Goal: Answer question/provide support: Share knowledge or assist other users

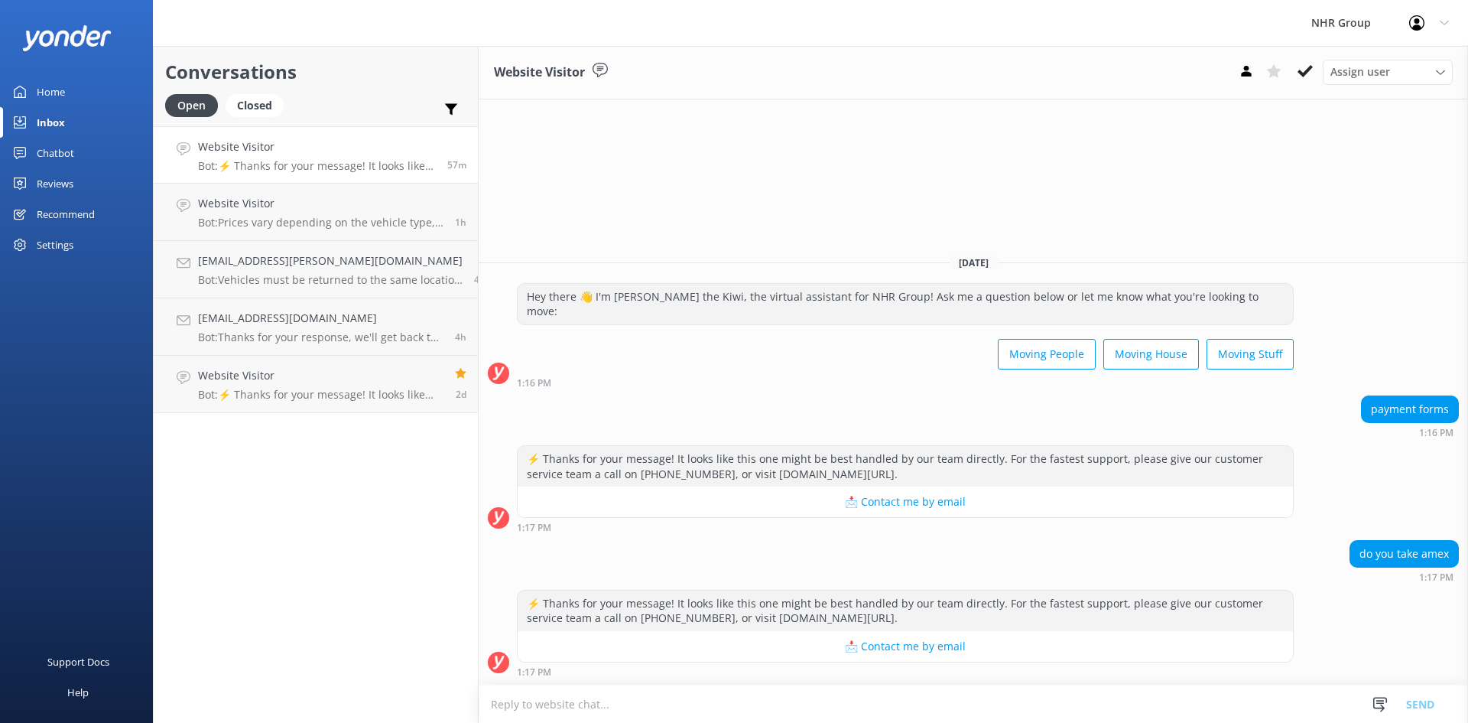
click at [75, 125] on link "Inbox" at bounding box center [76, 122] width 153 height 31
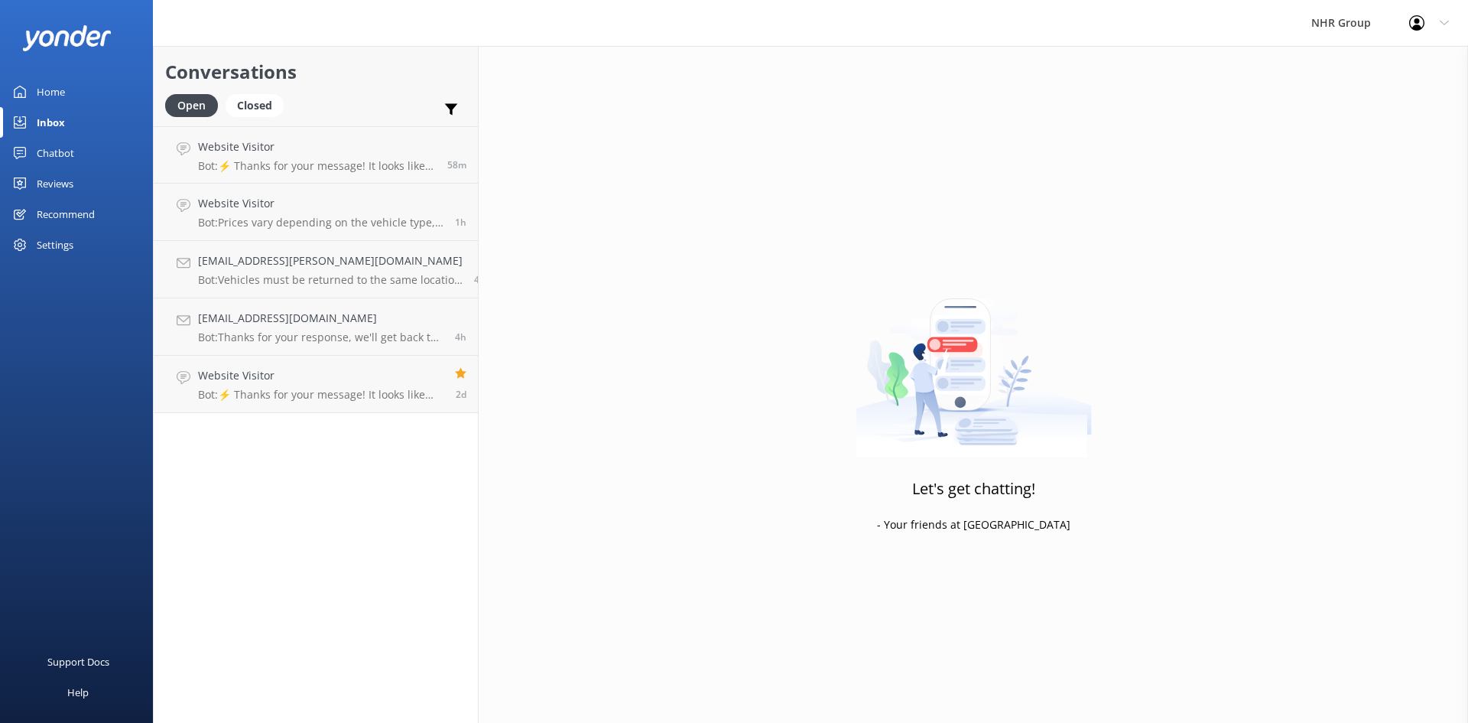
click at [76, 148] on link "Chatbot" at bounding box center [76, 153] width 153 height 31
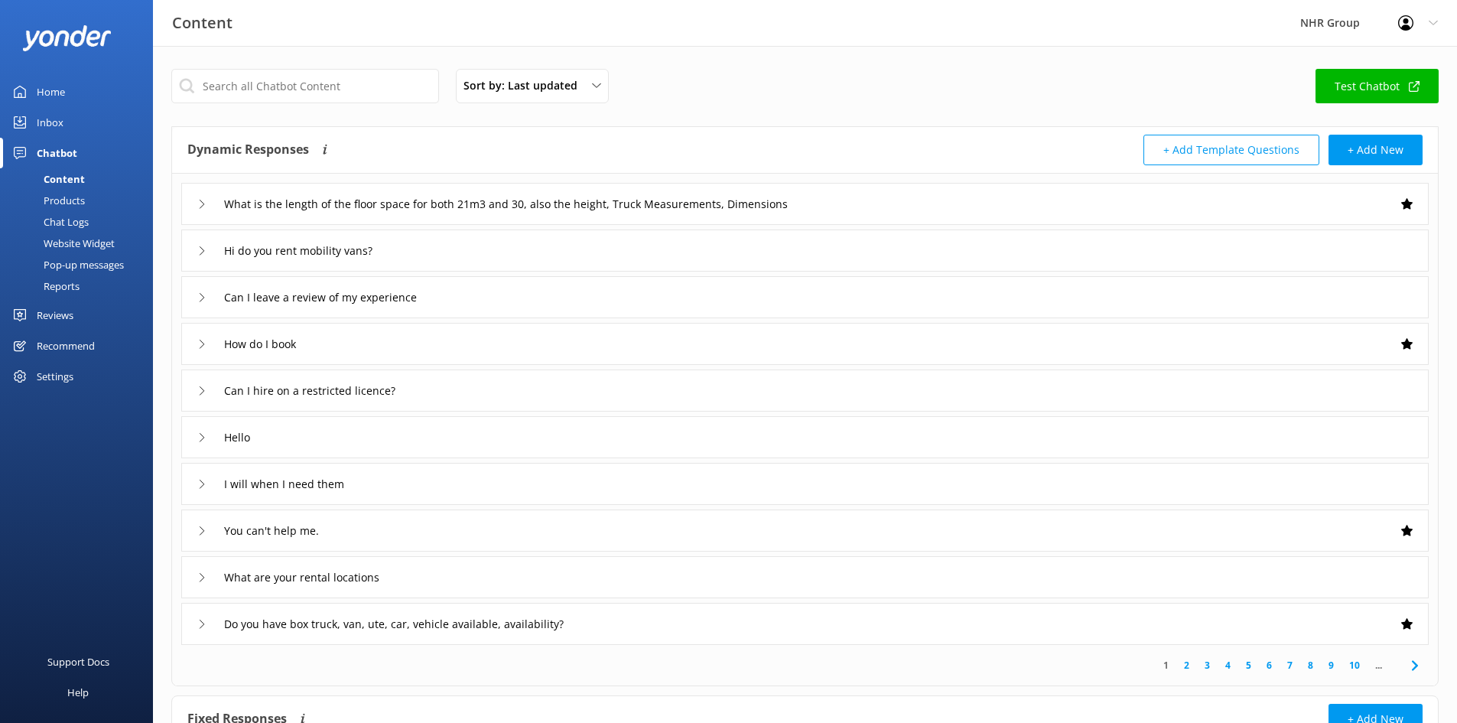
click at [57, 89] on div "Home" at bounding box center [51, 91] width 28 height 31
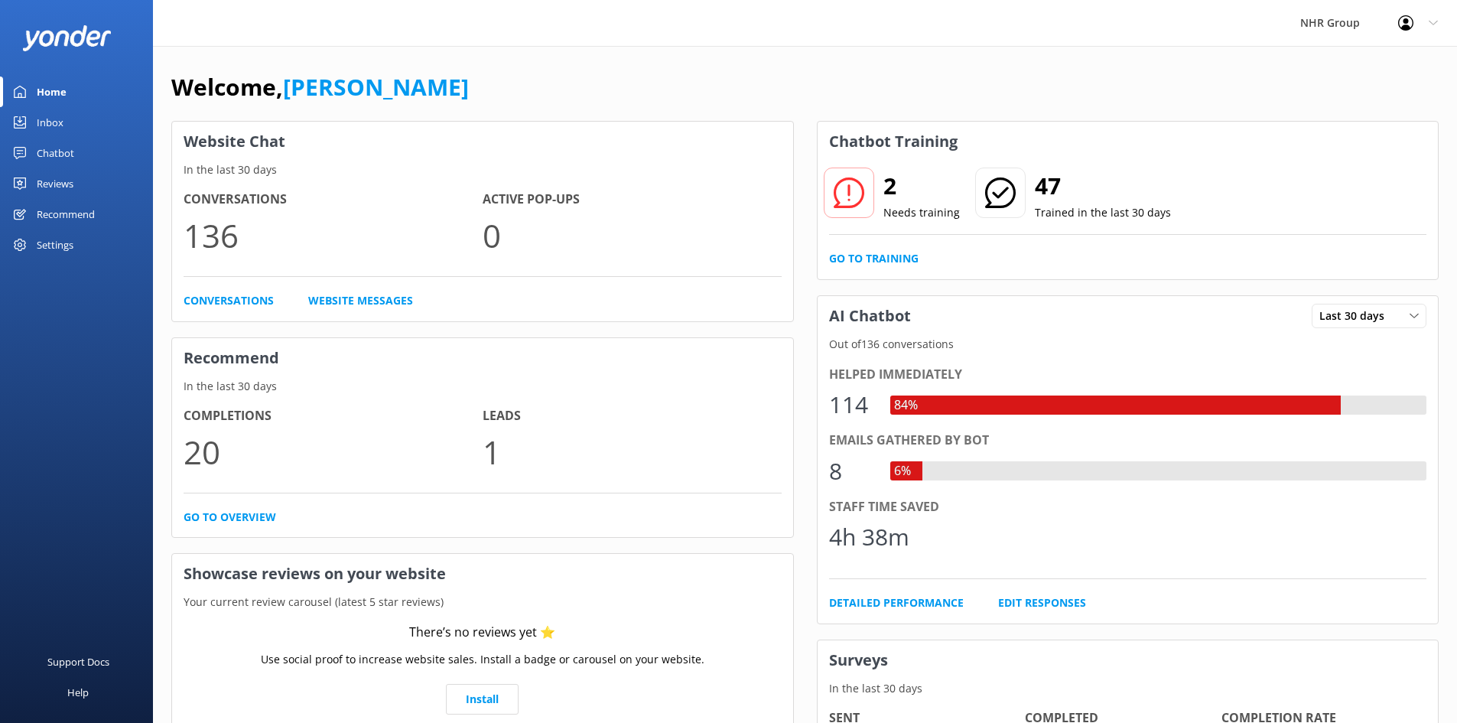
click at [857, 249] on div "2 Needs training 47 Trained in the last 30 days Go to Training" at bounding box center [1128, 220] width 621 height 118
click at [861, 254] on link "Go to Training" at bounding box center [873, 258] width 89 height 17
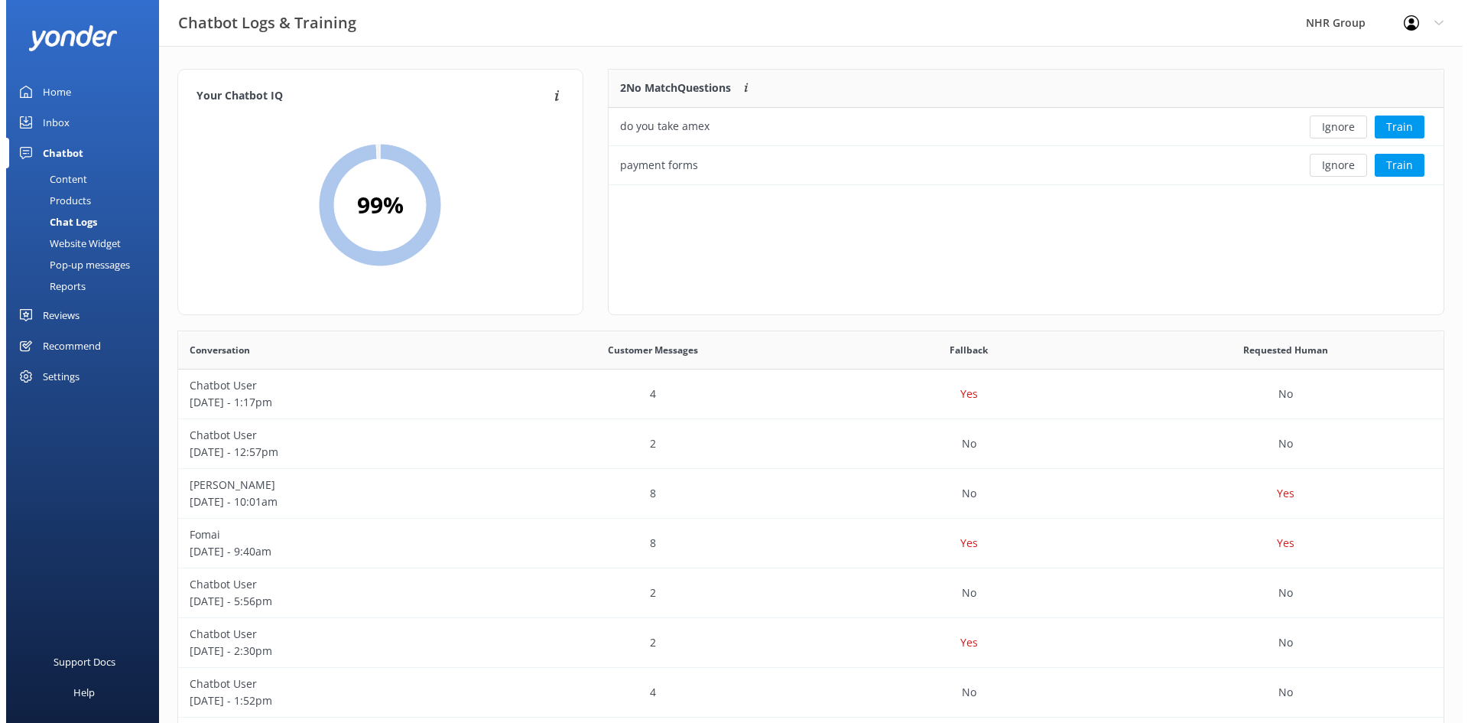
scroll to position [525, 1254]
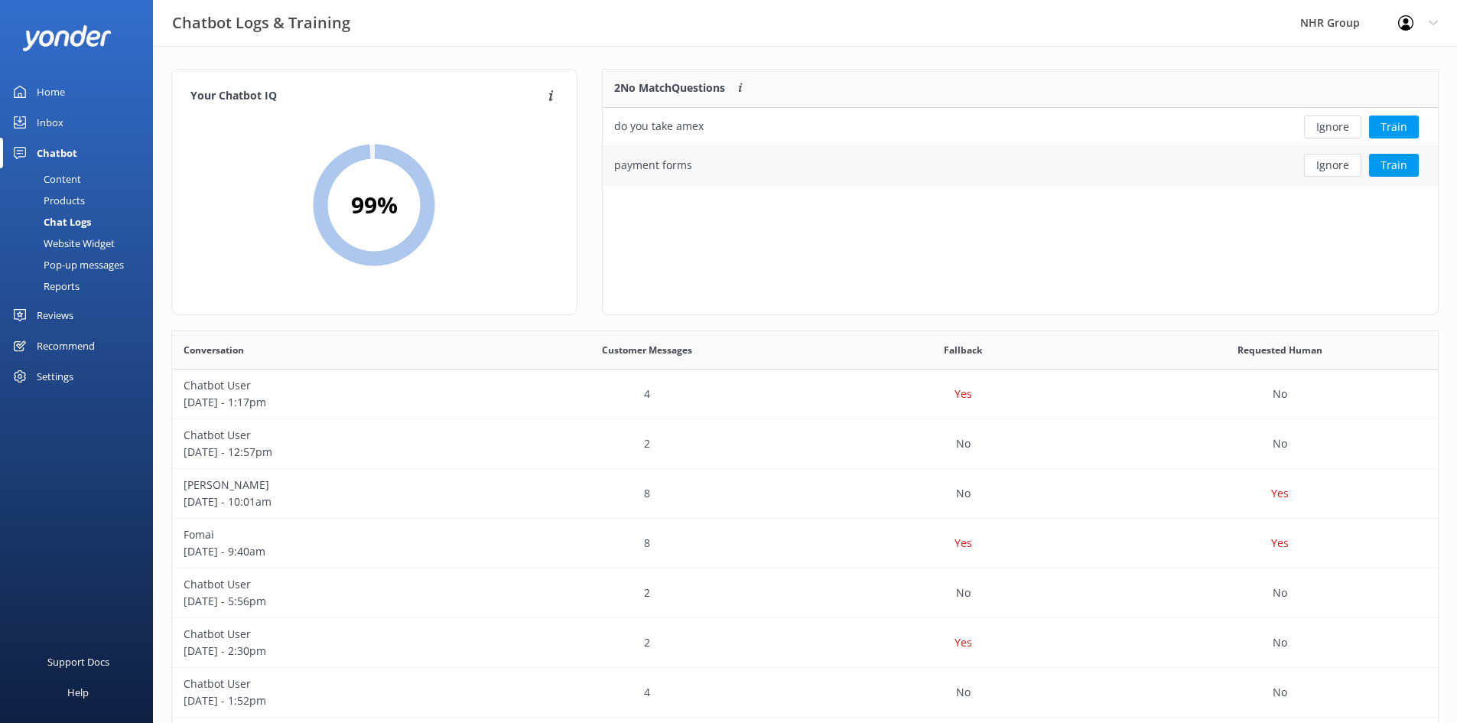
click at [931, 170] on div "payment forms" at bounding box center [935, 165] width 665 height 38
click at [1400, 171] on button "Train" at bounding box center [1394, 165] width 50 height 23
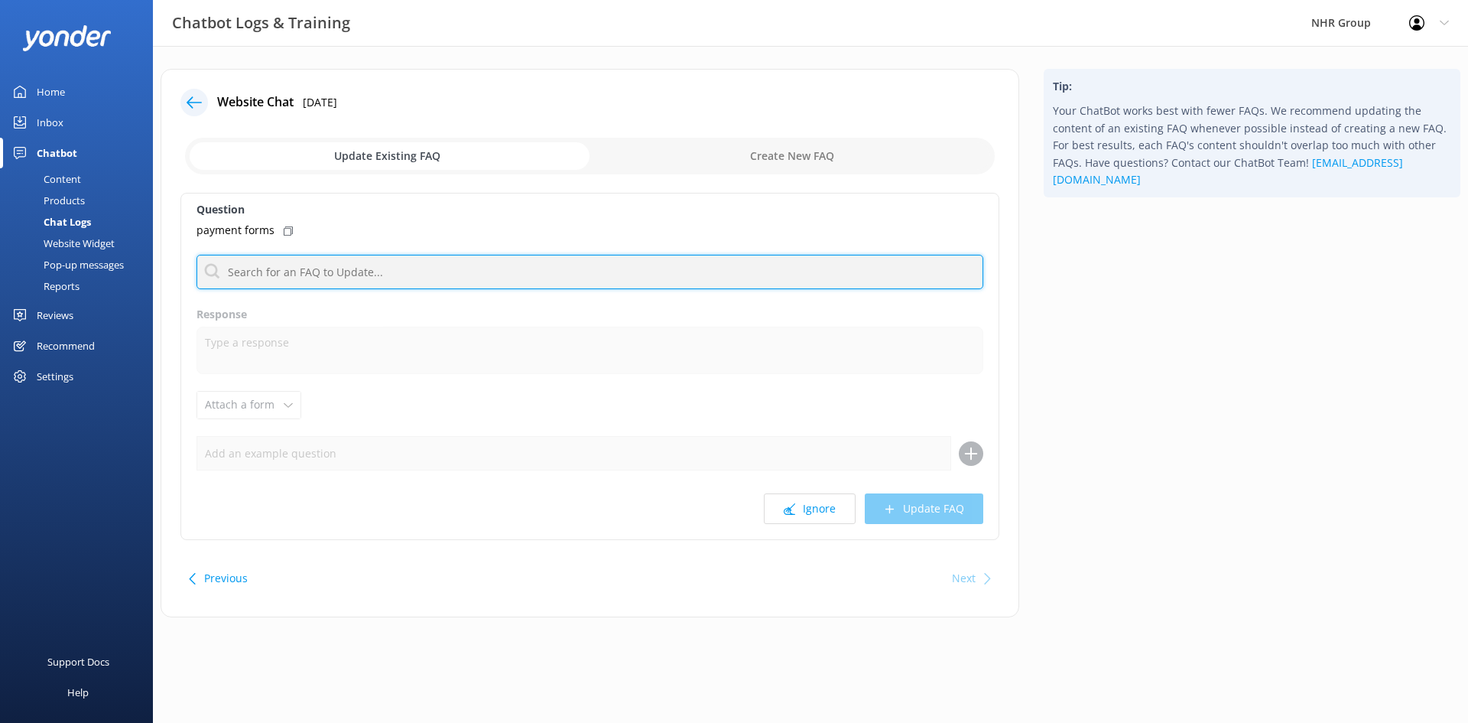
click at [285, 281] on input "text" at bounding box center [590, 272] width 787 height 34
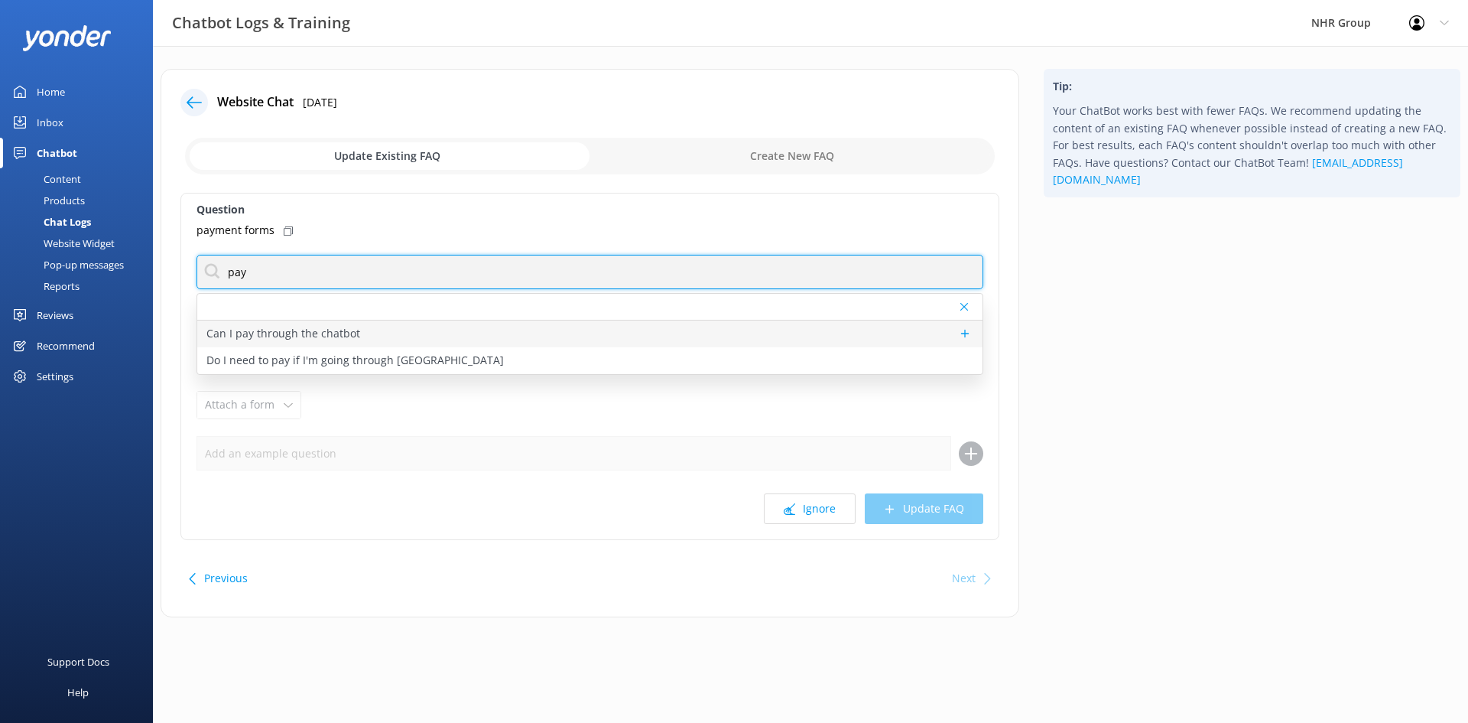
type input "pay"
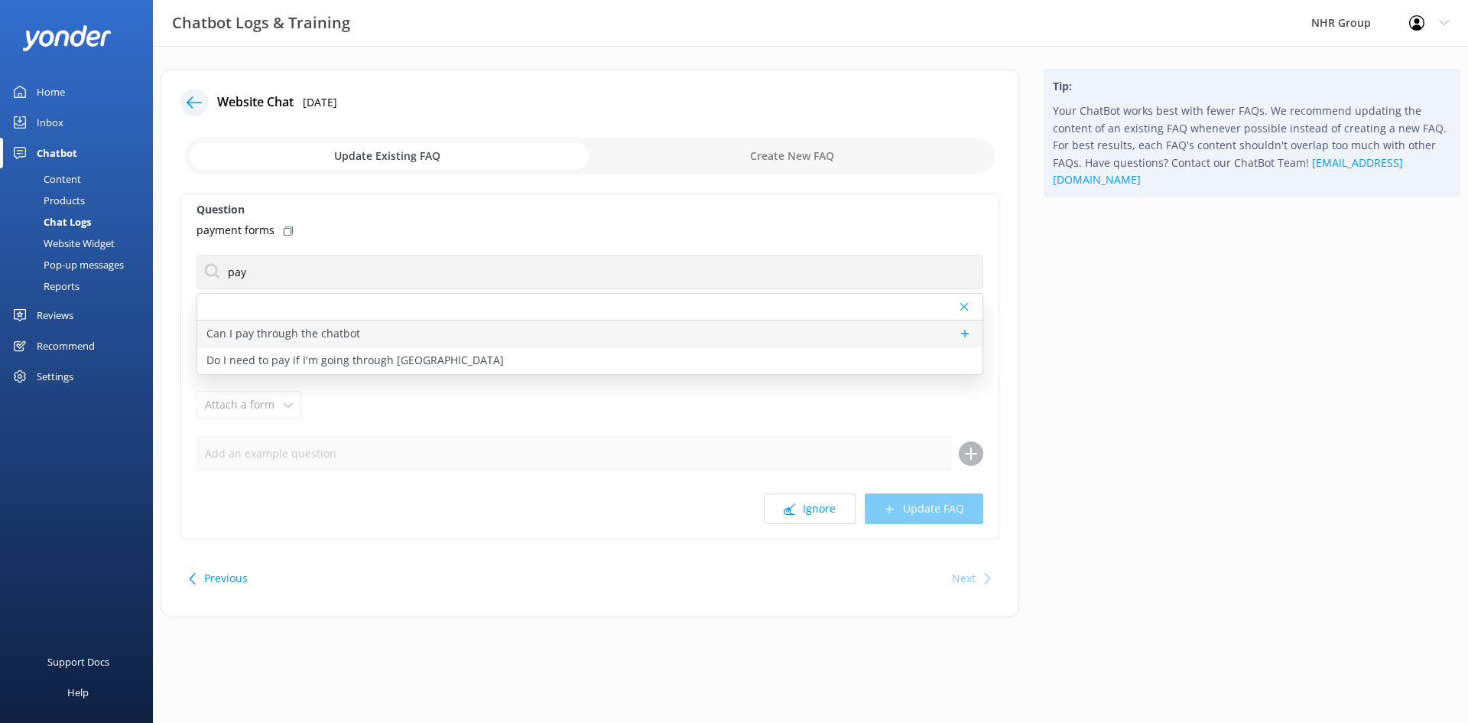
click at [356, 338] on div "Can I pay through the chatbot" at bounding box center [589, 333] width 785 height 27
type textarea "The chatbot can’t take payments directly. For new bookings, you can securely en…"
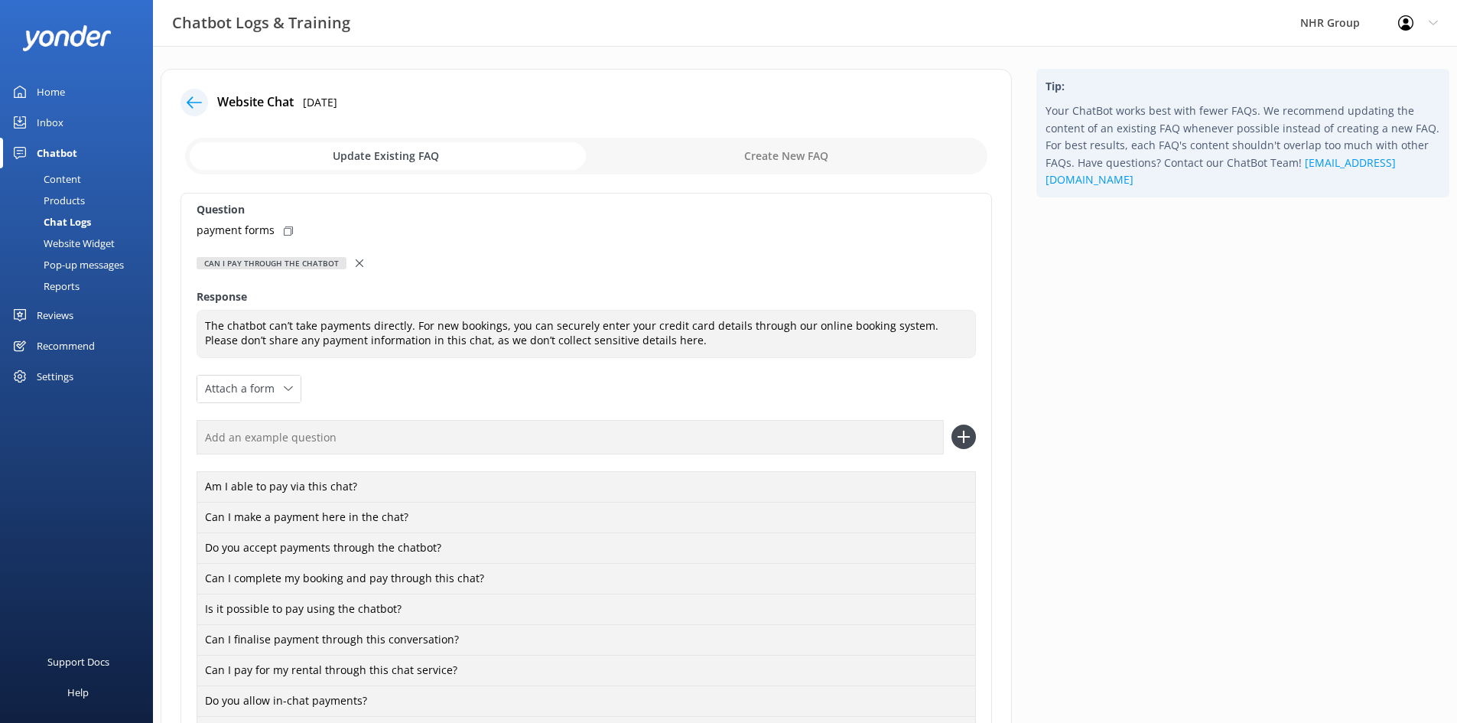
click at [358, 265] on icon at bounding box center [360, 263] width 8 height 8
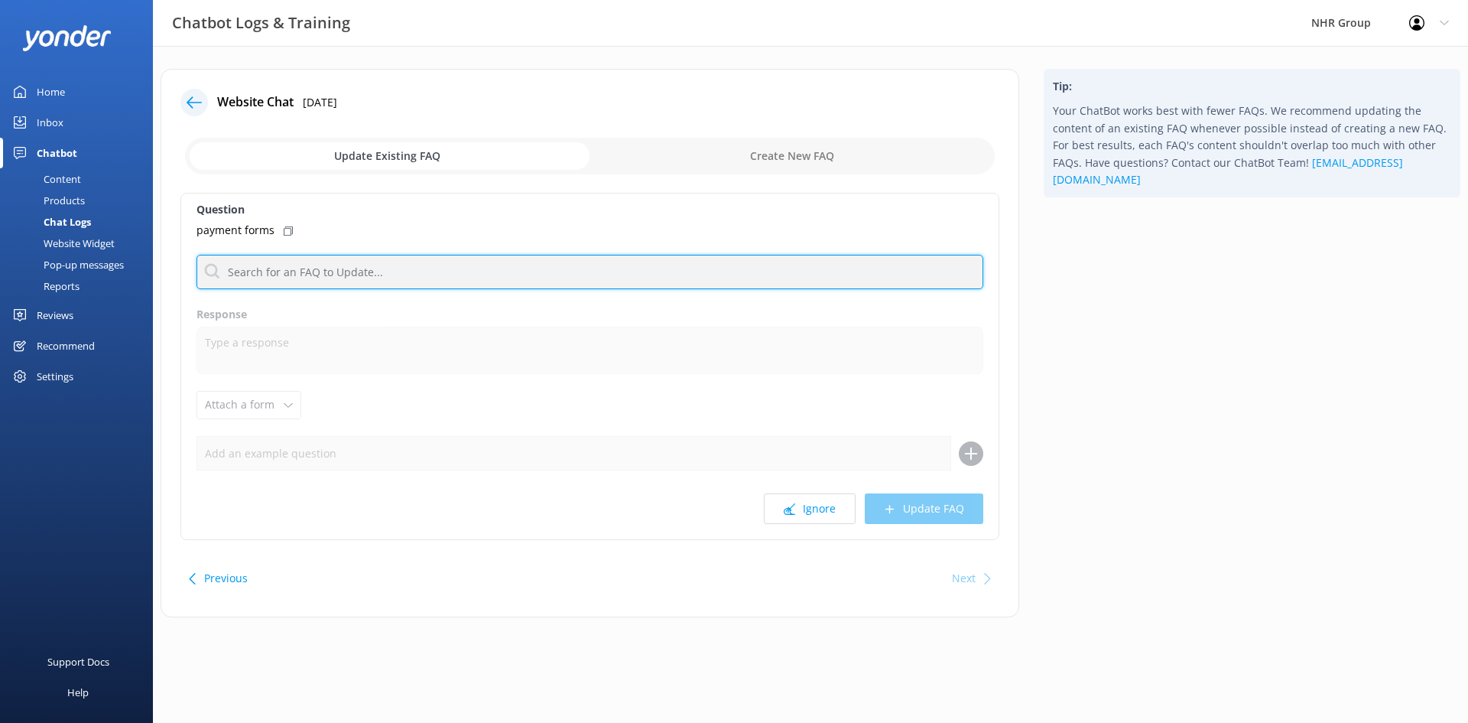
click at [344, 278] on input "text" at bounding box center [590, 272] width 787 height 34
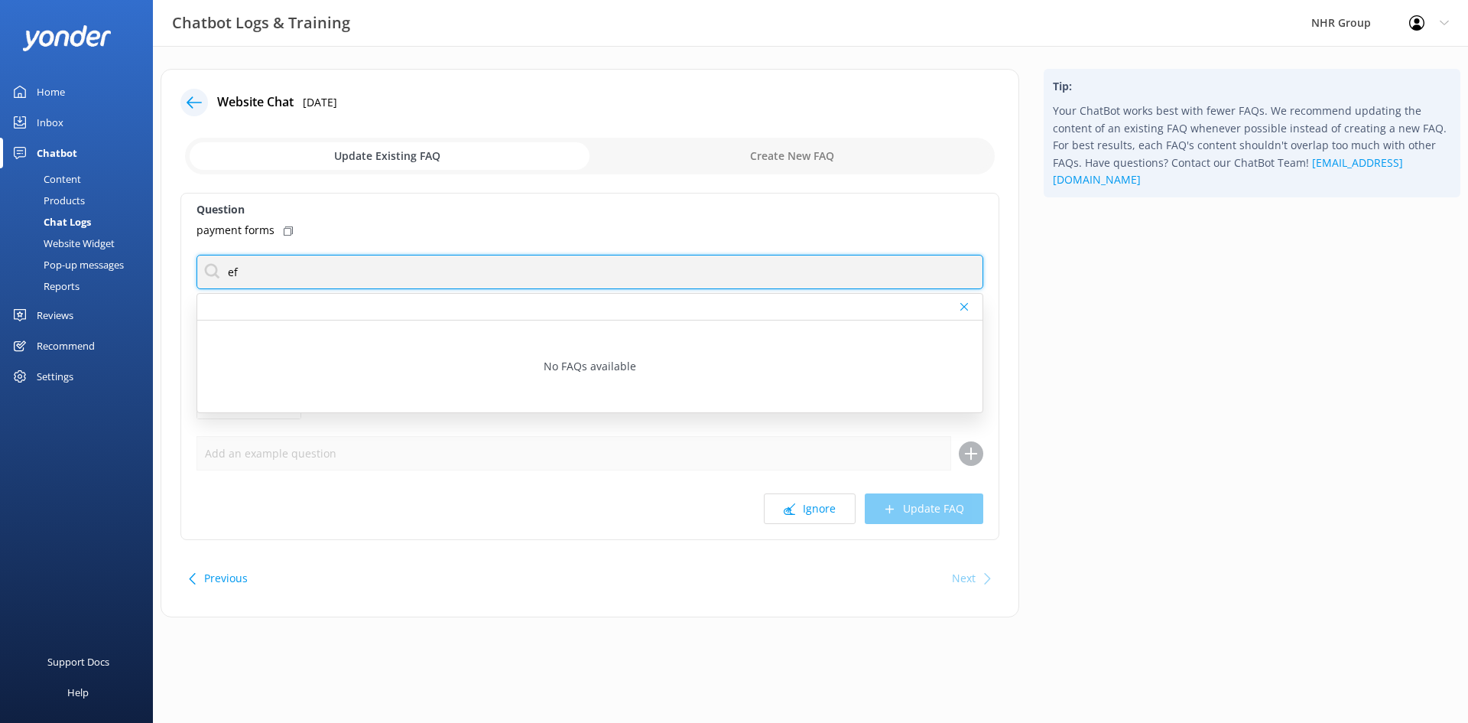
type input "e"
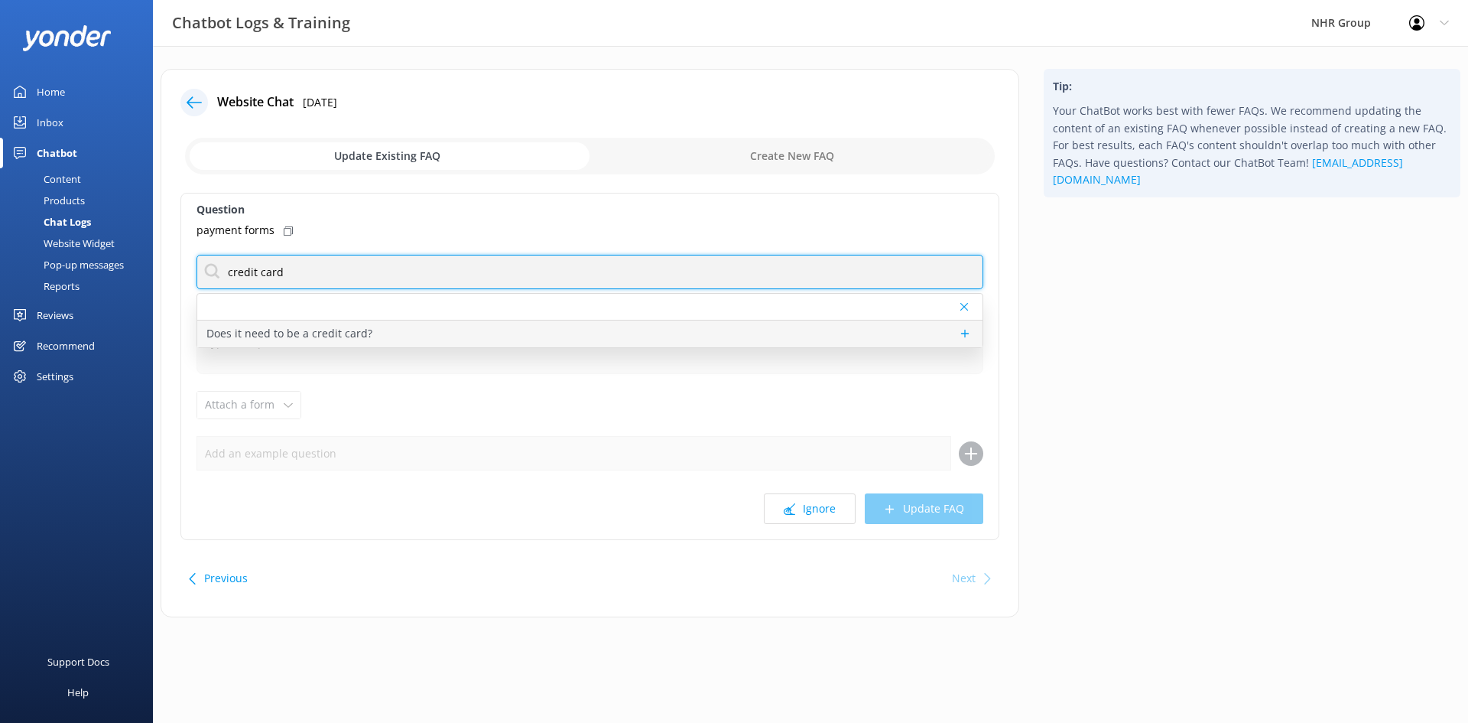
type input "credit card"
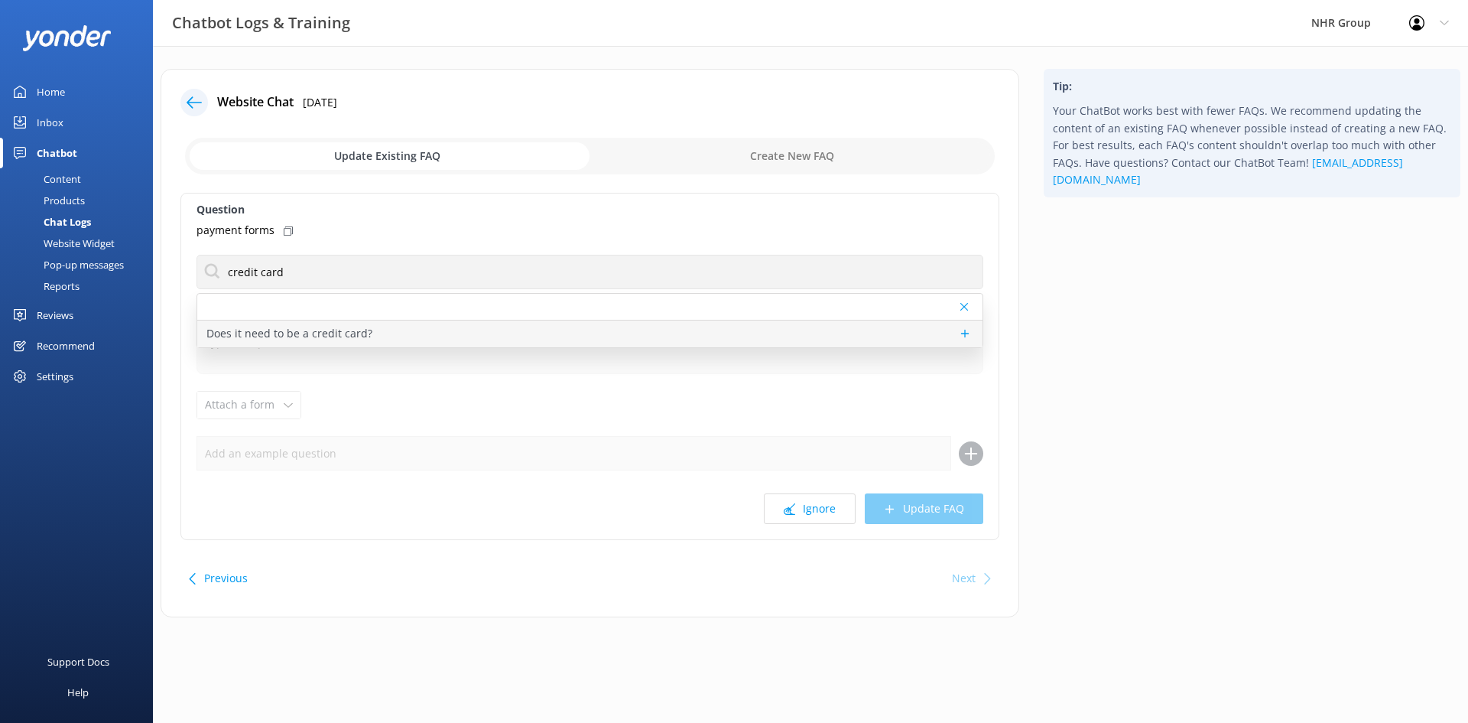
click at [327, 337] on p "Does it need to be a credit card?" at bounding box center [289, 333] width 166 height 17
type textarea "Good question! A credit card is preferred for the bond and payment, but we also…"
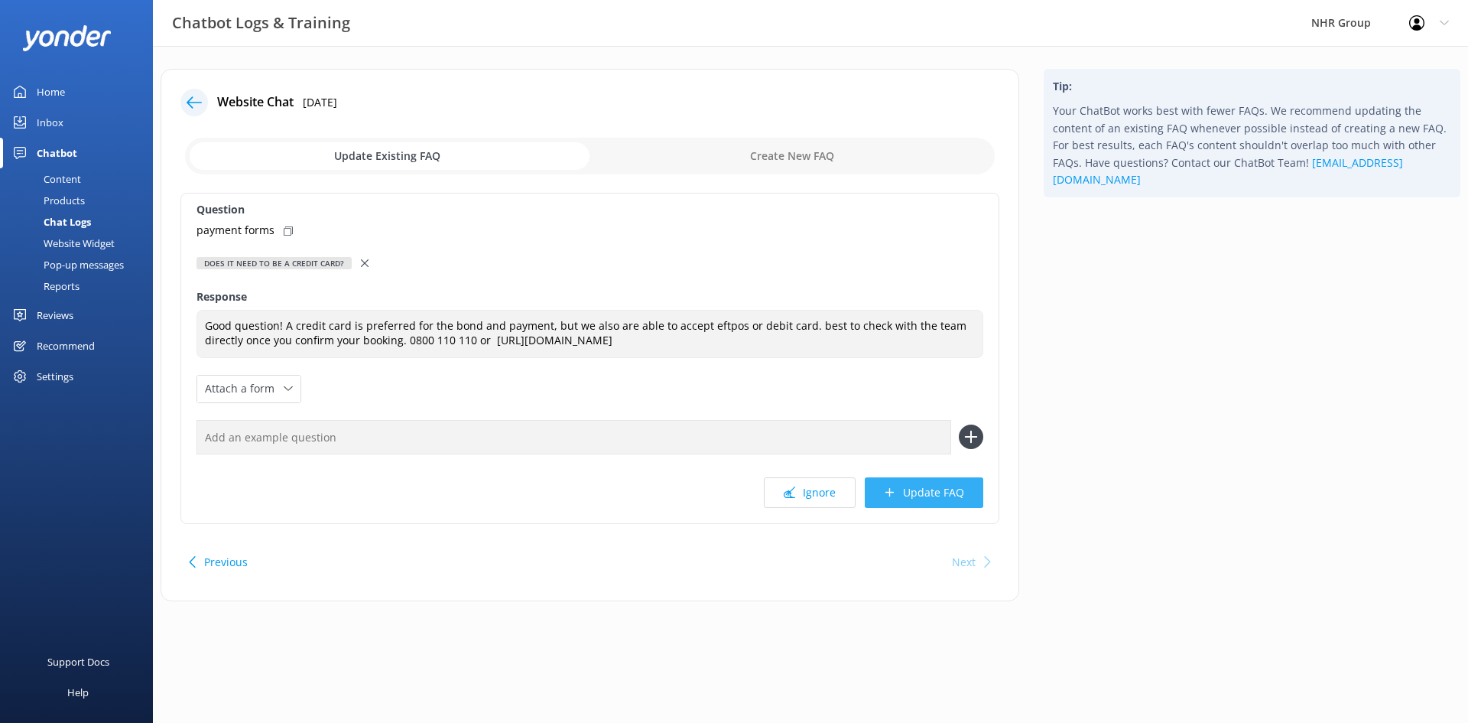
click at [920, 498] on button "Update FAQ" at bounding box center [924, 492] width 119 height 31
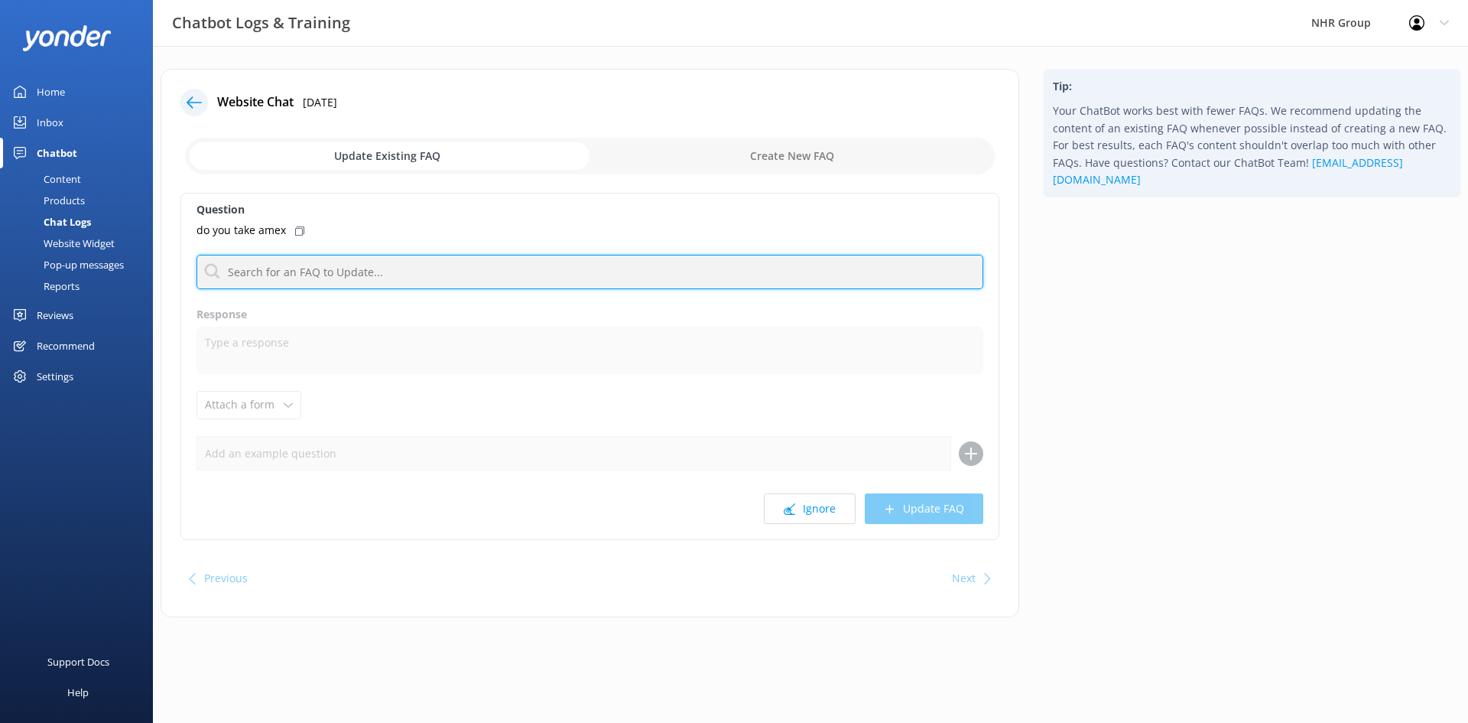
drag, startPoint x: 301, startPoint y: 262, endPoint x: 338, endPoint y: 252, distance: 38.0
click at [301, 262] on input "text" at bounding box center [590, 272] width 787 height 34
type input "n"
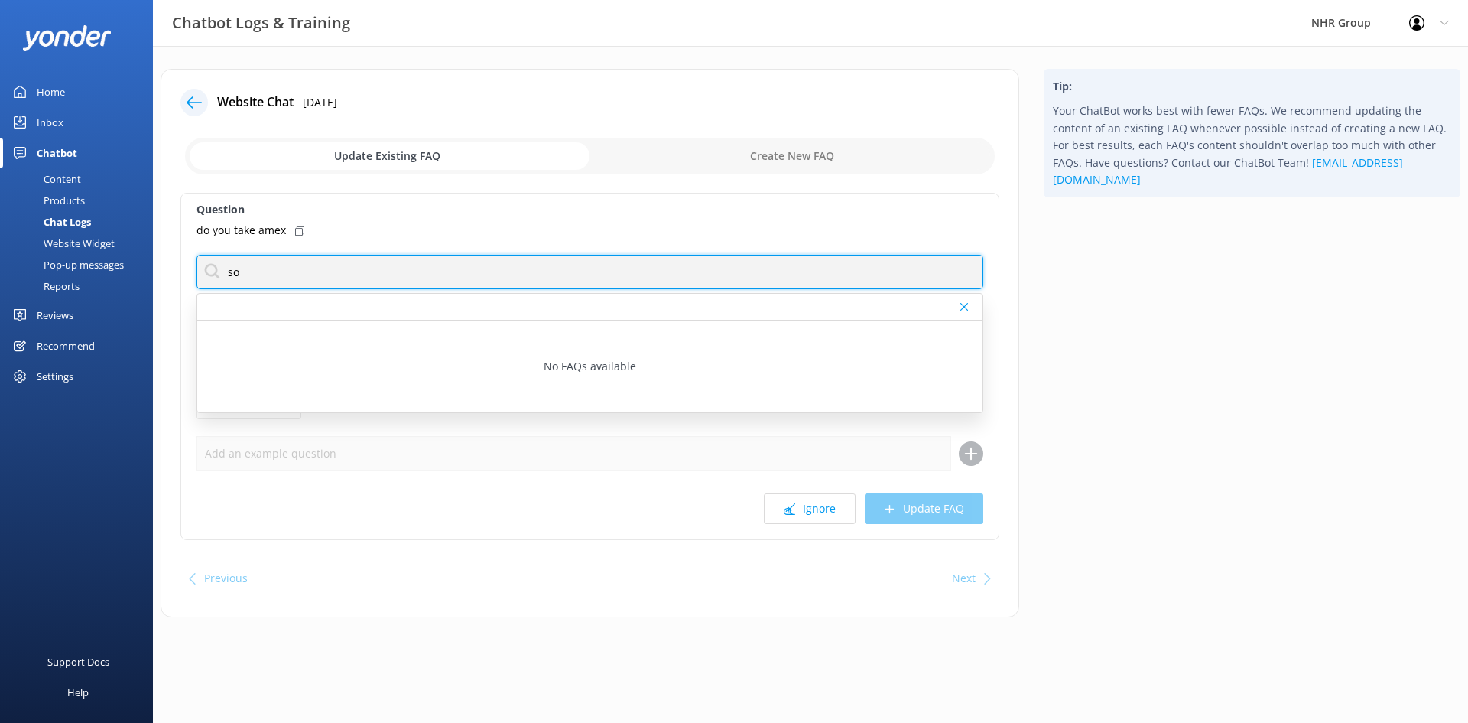
type input "s"
type input "n"
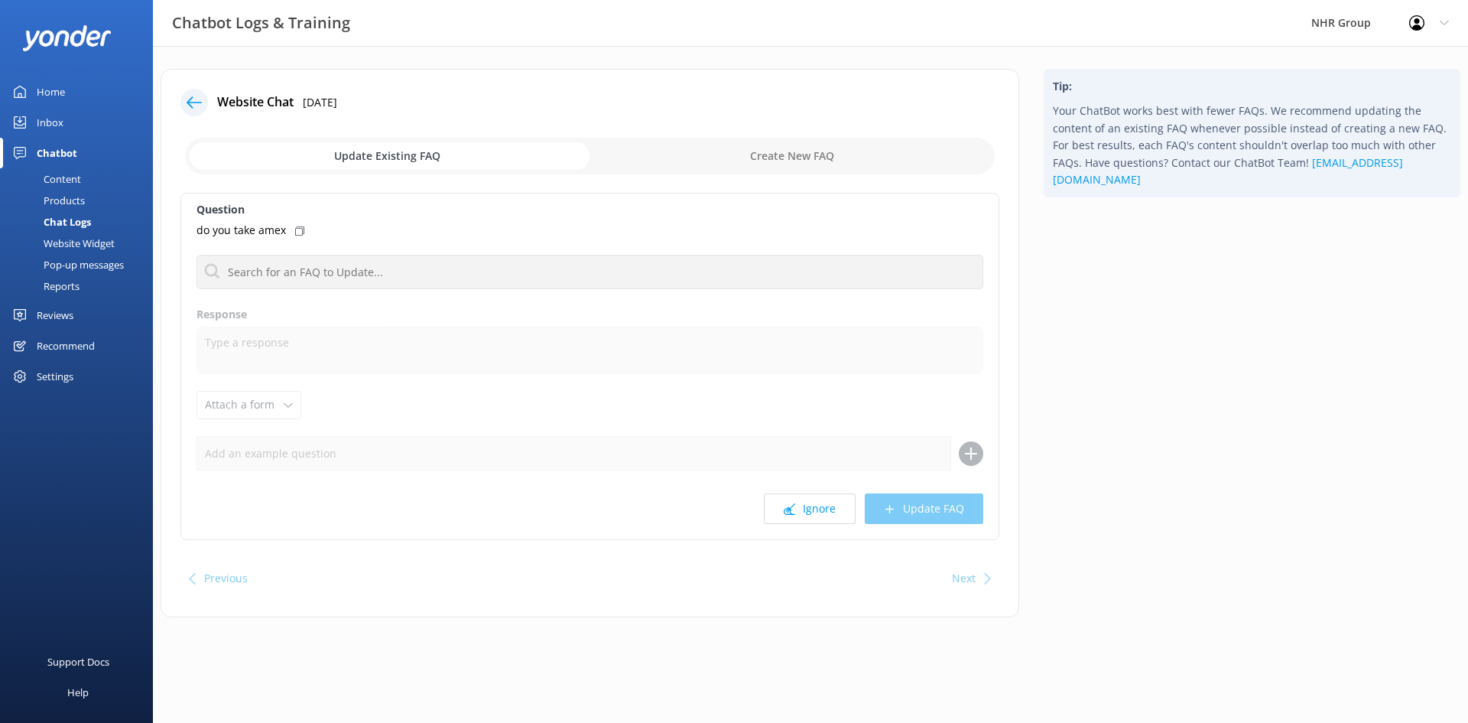
click at [447, 216] on label "Question" at bounding box center [590, 209] width 787 height 17
click at [746, 153] on input "checkbox" at bounding box center [590, 156] width 810 height 37
checkbox input "true"
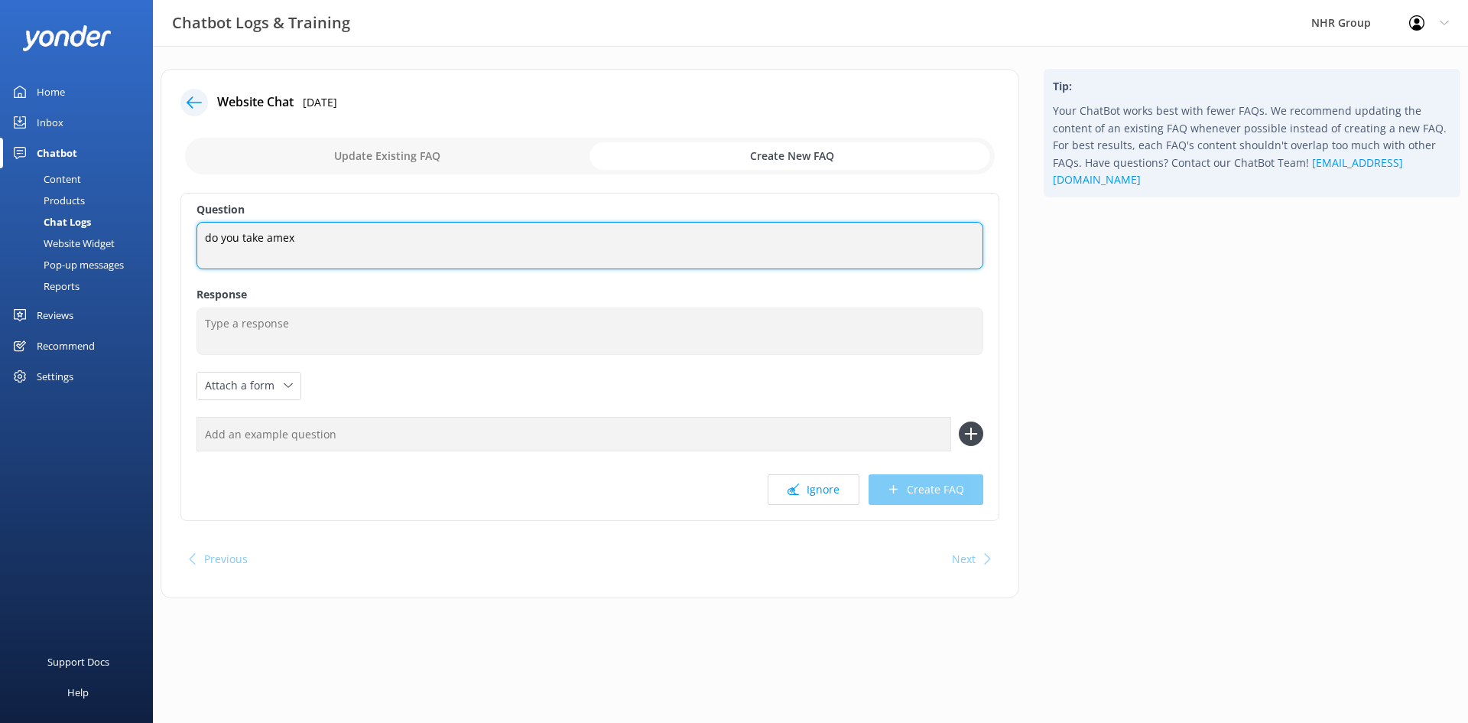
click at [321, 236] on textarea "do you take amex" at bounding box center [590, 245] width 787 height 47
type textarea "do you take amex, american express?"
drag, startPoint x: 411, startPoint y: 232, endPoint x: 115, endPoint y: 214, distance: 295.8
click at [115, 214] on div "Chatbot Logs & Training NHR Group Profile Settings Logout Home Inbox Chatbot Co…" at bounding box center [734, 345] width 1468 height 598
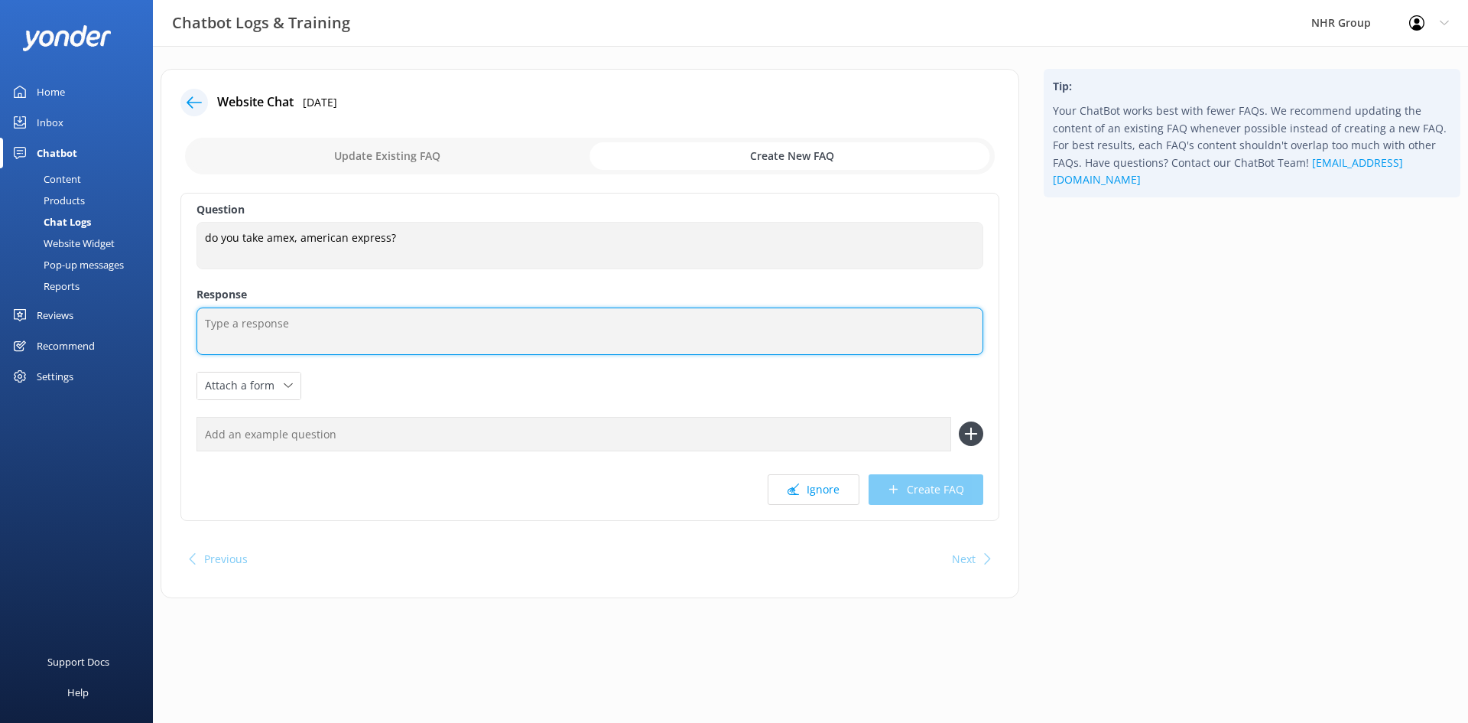
click at [334, 312] on textarea at bounding box center [590, 330] width 787 height 47
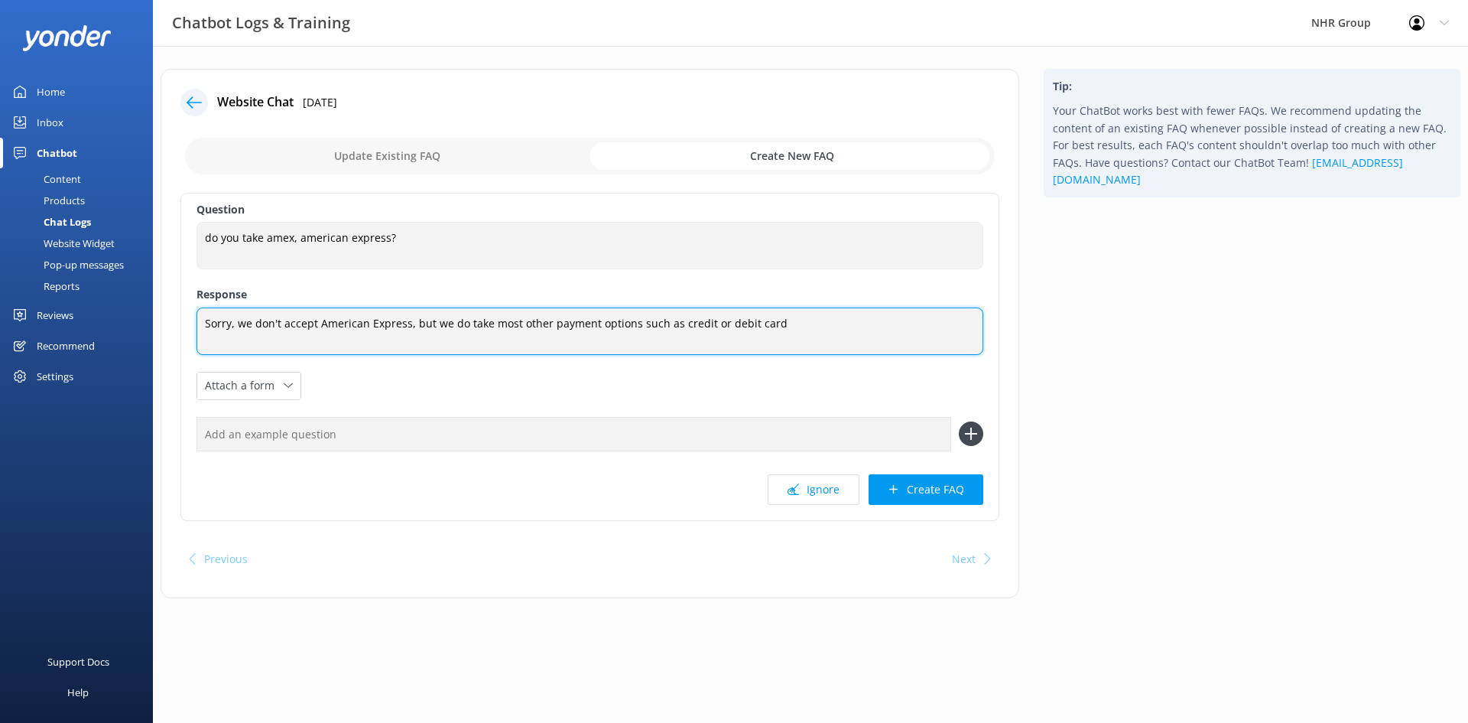
click at [717, 326] on textarea "Sorry, we don't accept American Express, but we do take most other payment opti…" at bounding box center [590, 330] width 787 height 47
click at [792, 326] on textarea "Sorry, we don't accept American Express, but we do take most other payment opti…" at bounding box center [590, 330] width 787 height 47
type textarea "Sorry, we don't accept American Express, but we do take most other payment opti…"
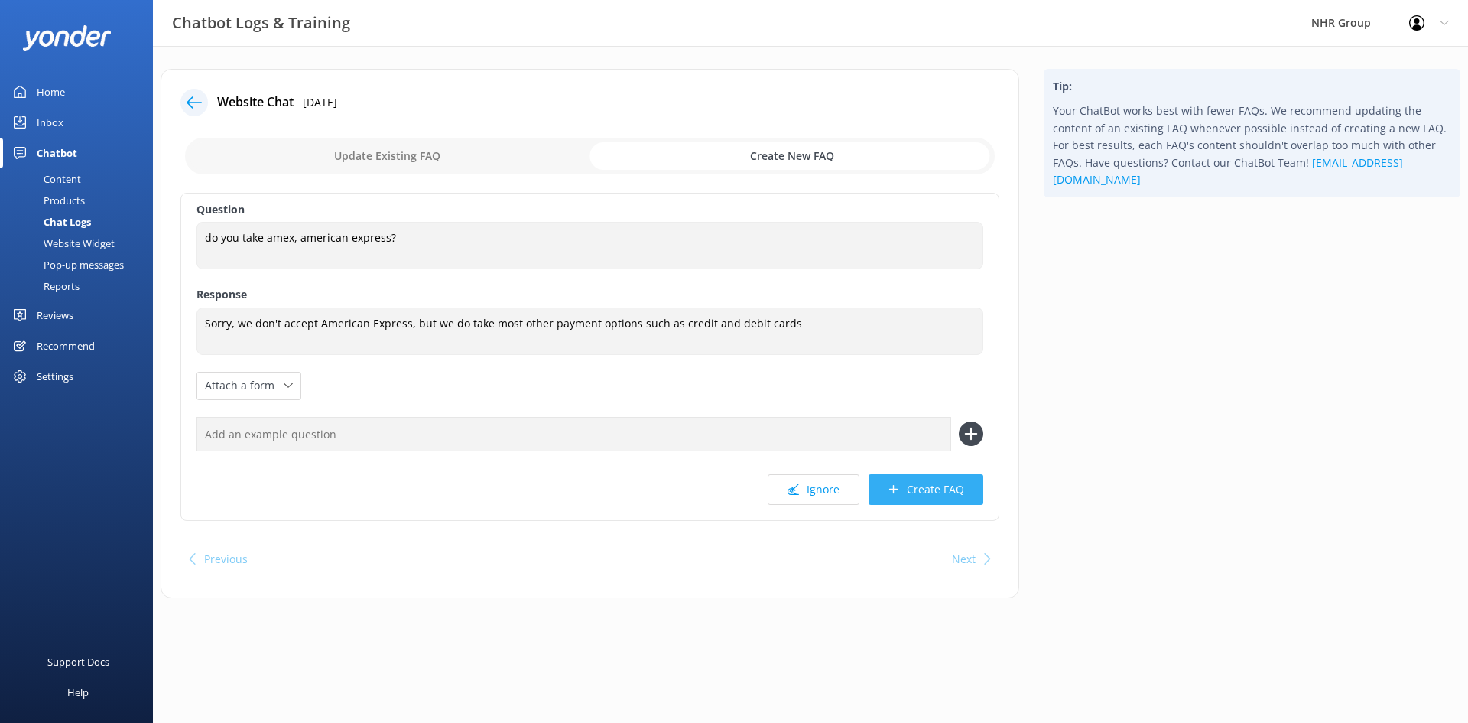
click at [925, 497] on button "Create FAQ" at bounding box center [926, 489] width 115 height 31
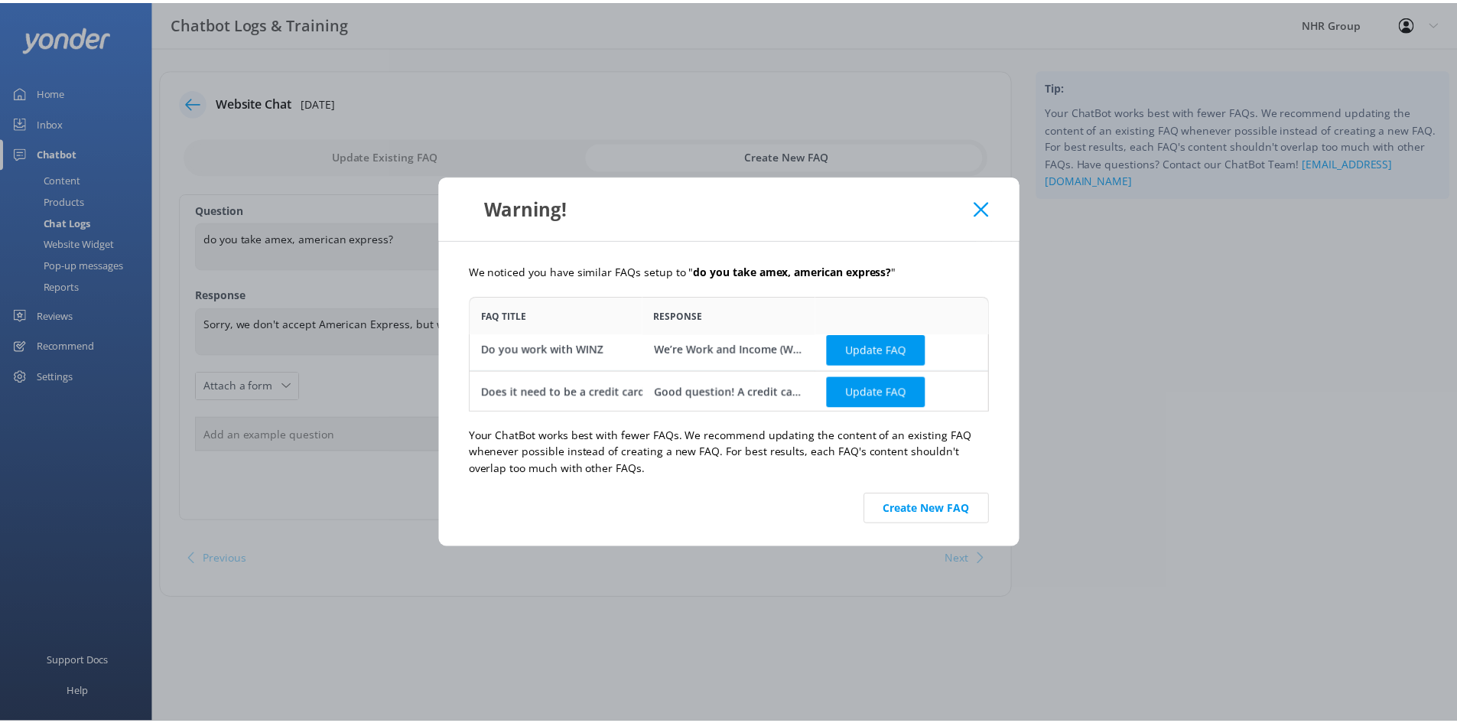
scroll to position [8, 0]
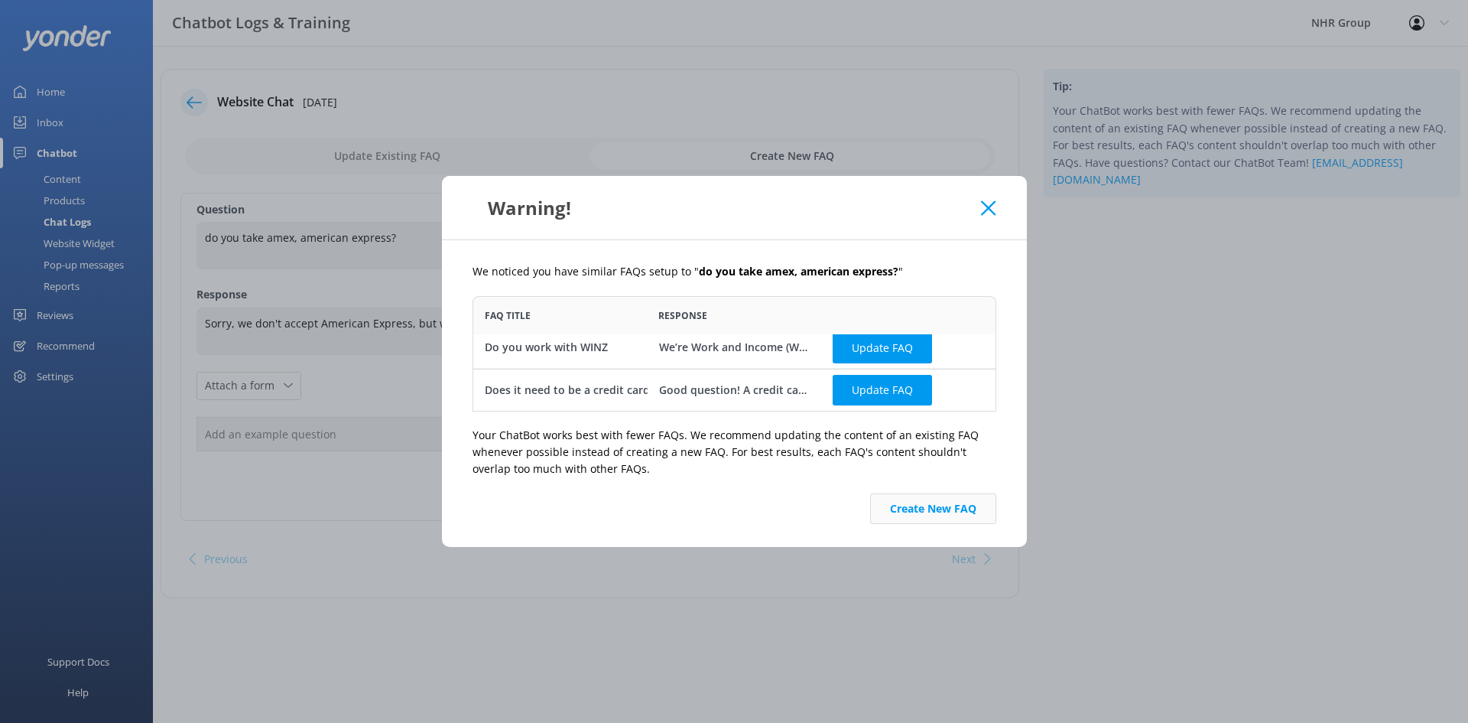
click at [915, 515] on button "Create New FAQ" at bounding box center [933, 508] width 126 height 31
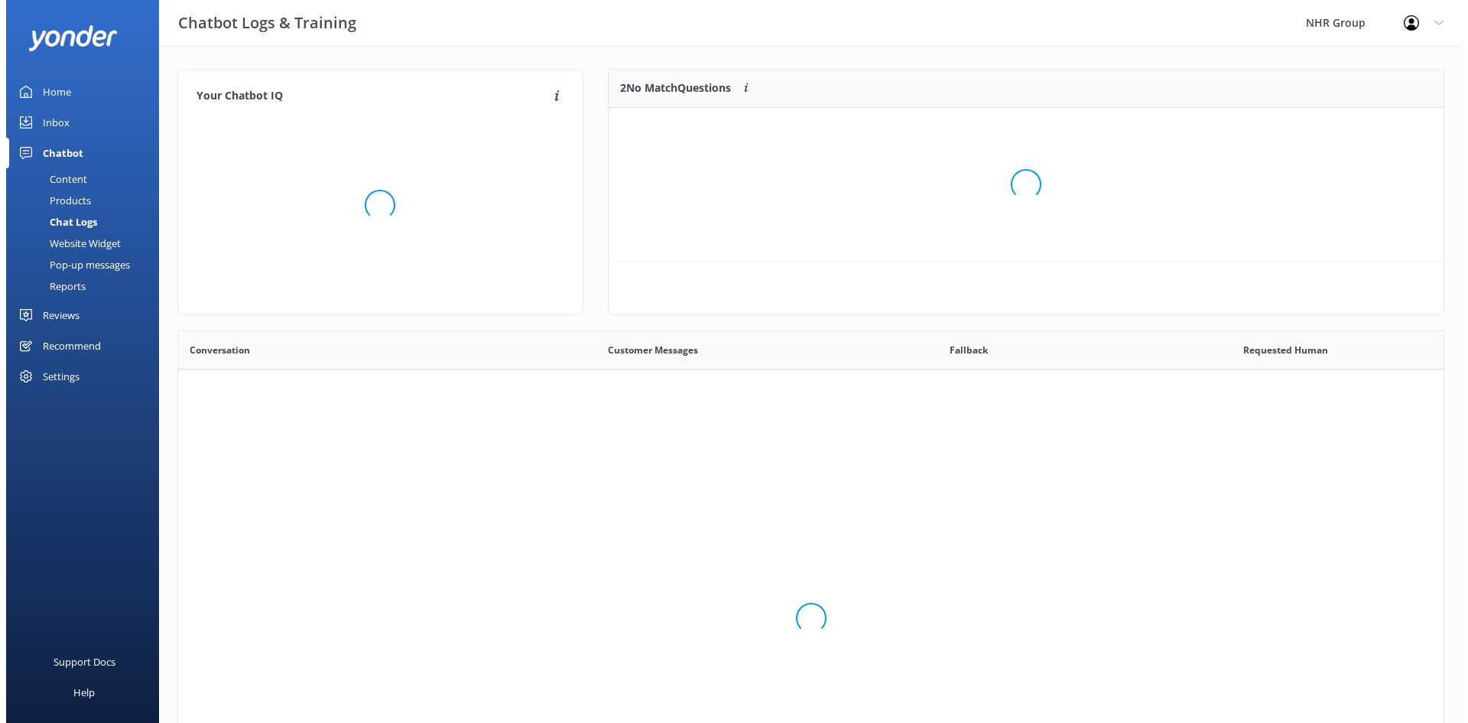
scroll to position [525, 1254]
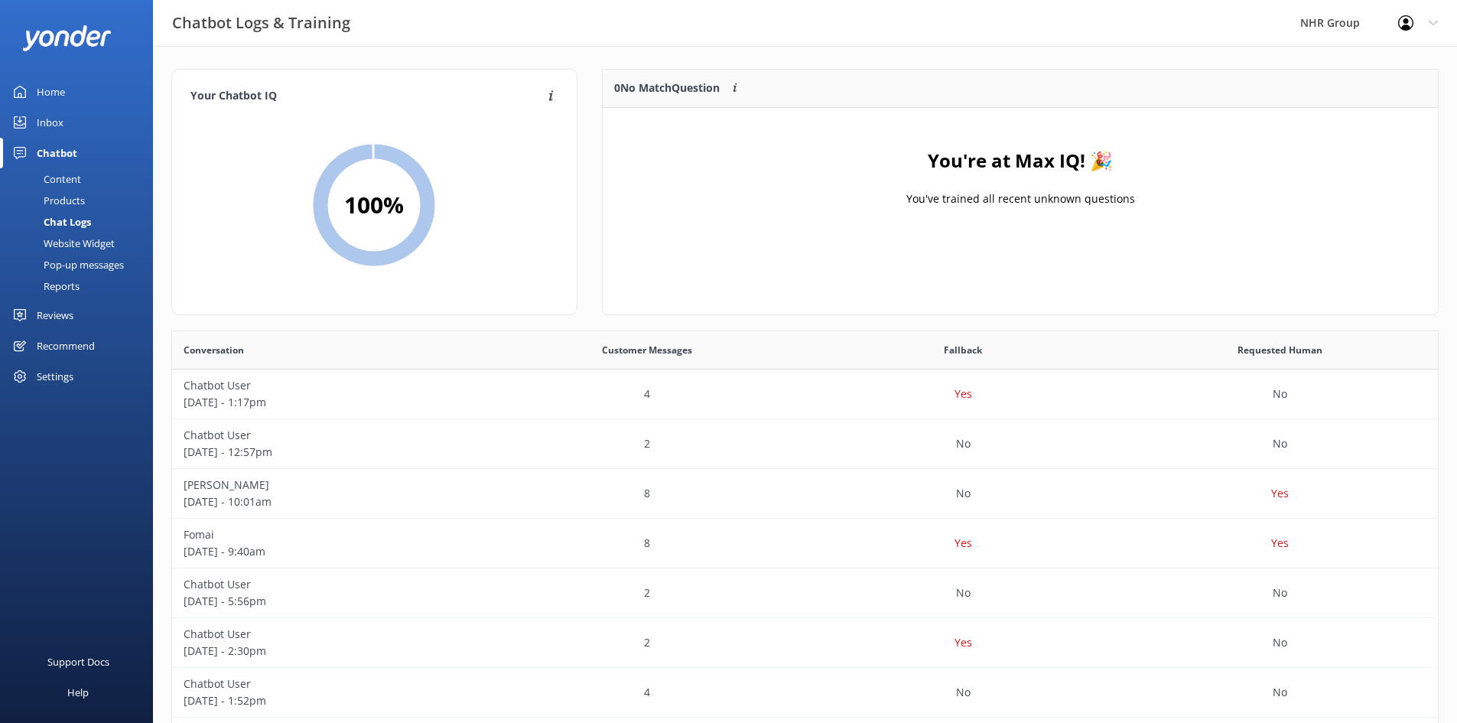
click at [50, 122] on div "Inbox" at bounding box center [50, 122] width 27 height 31
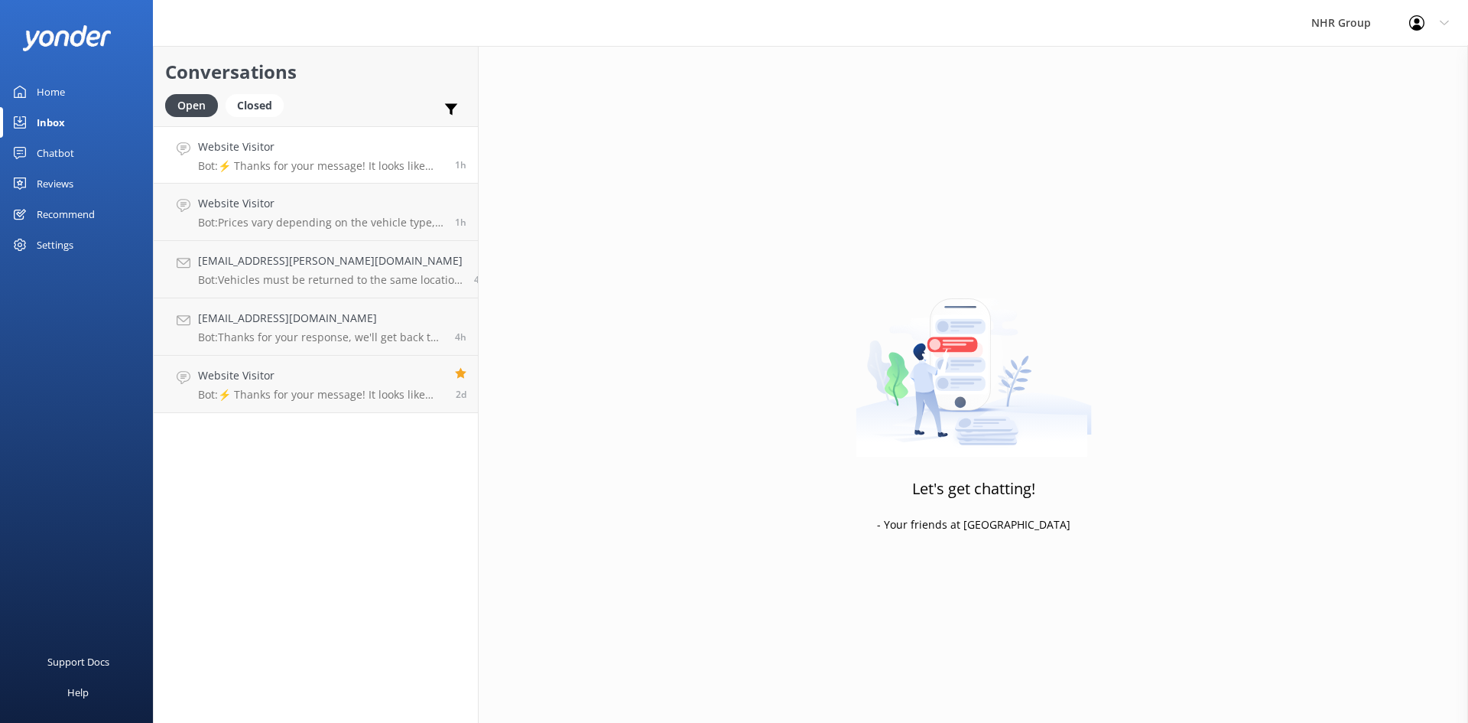
click at [299, 154] on h4 "Website Visitor" at bounding box center [320, 146] width 245 height 17
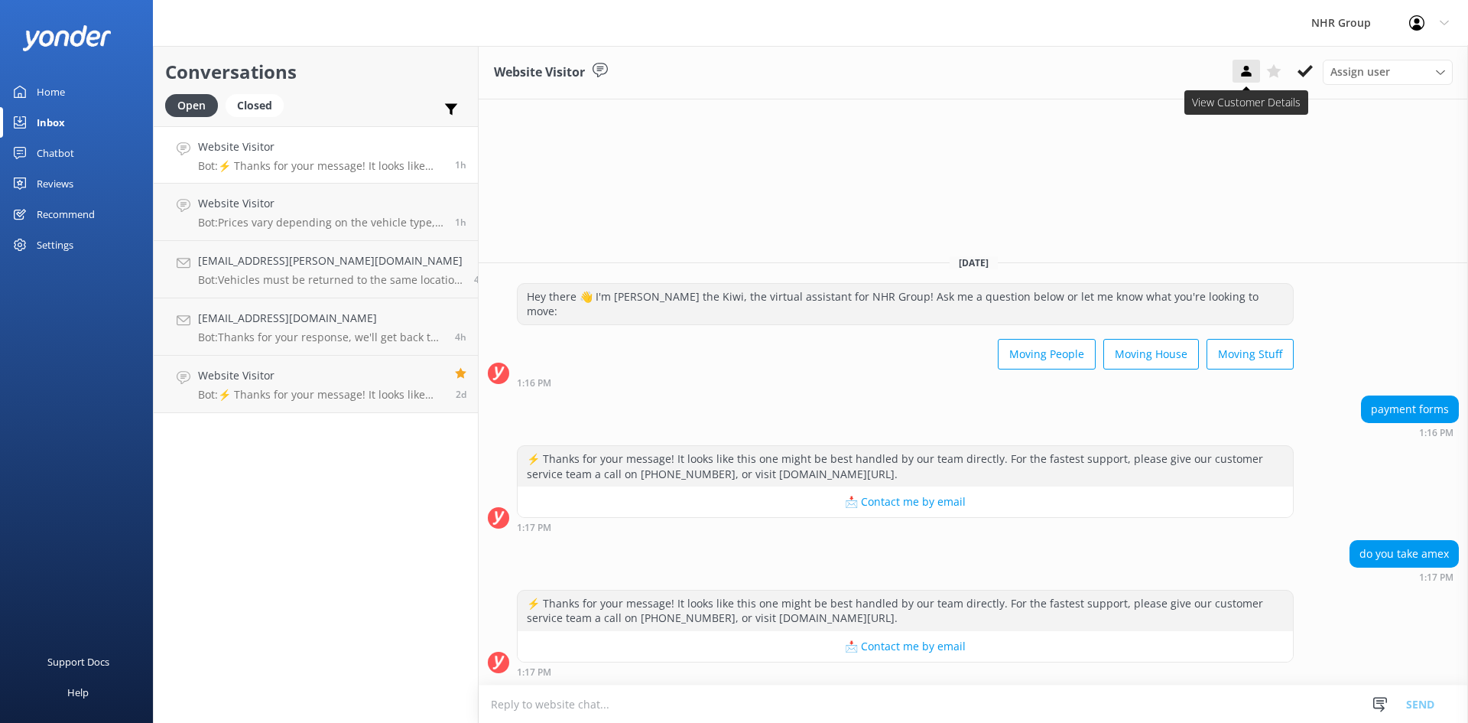
click at [1247, 67] on use at bounding box center [1246, 71] width 10 height 11
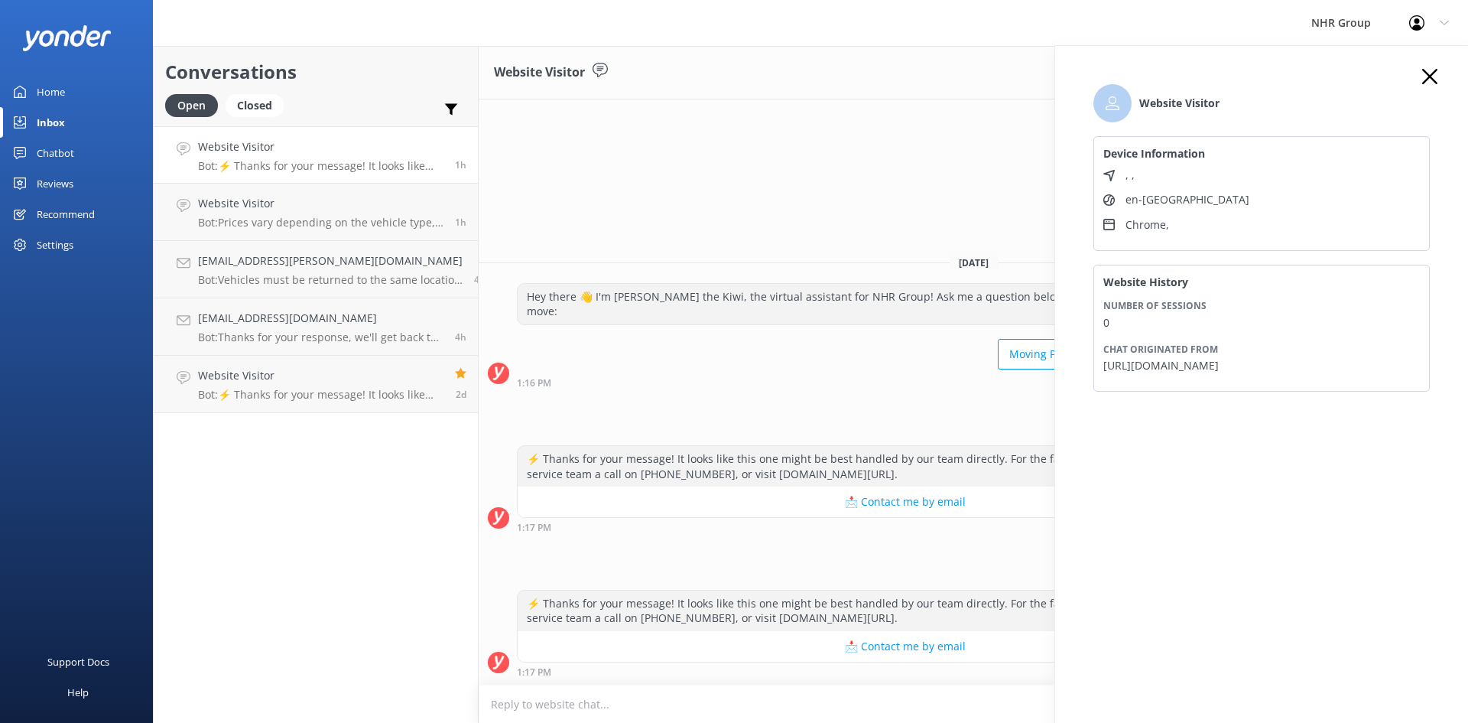
click at [1428, 76] on icon at bounding box center [1430, 76] width 15 height 15
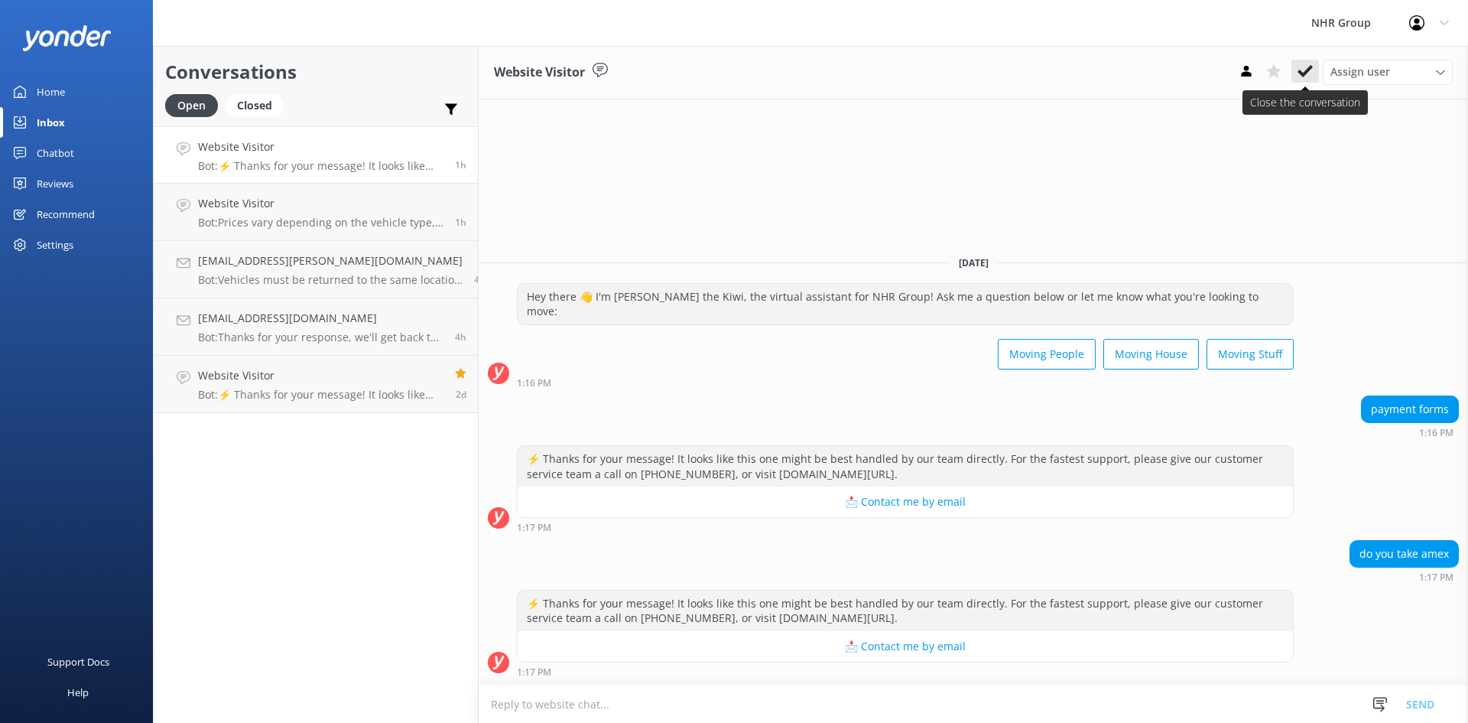
click at [1302, 69] on icon at bounding box center [1305, 70] width 15 height 15
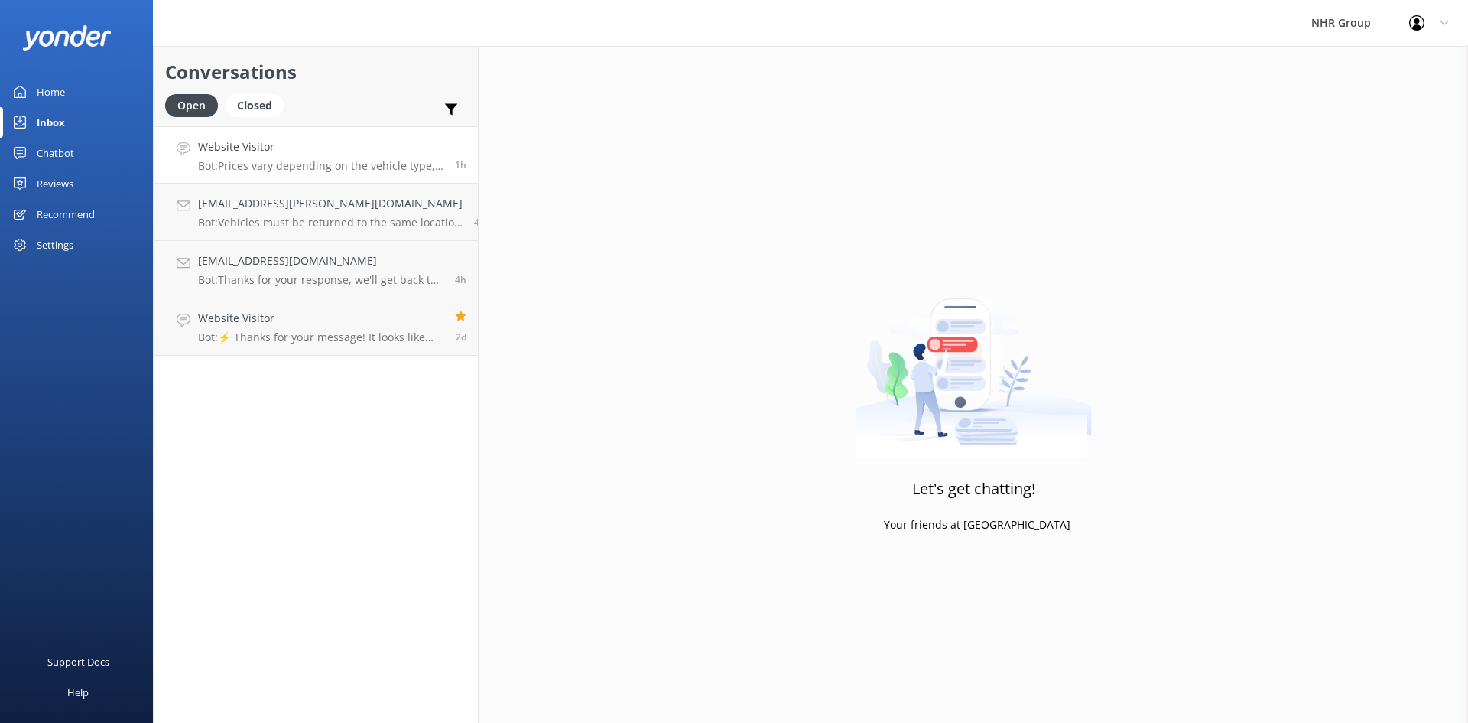
click at [339, 167] on p "Bot: Prices vary depending on the vehicle type, location, and your specific ren…" at bounding box center [320, 166] width 245 height 14
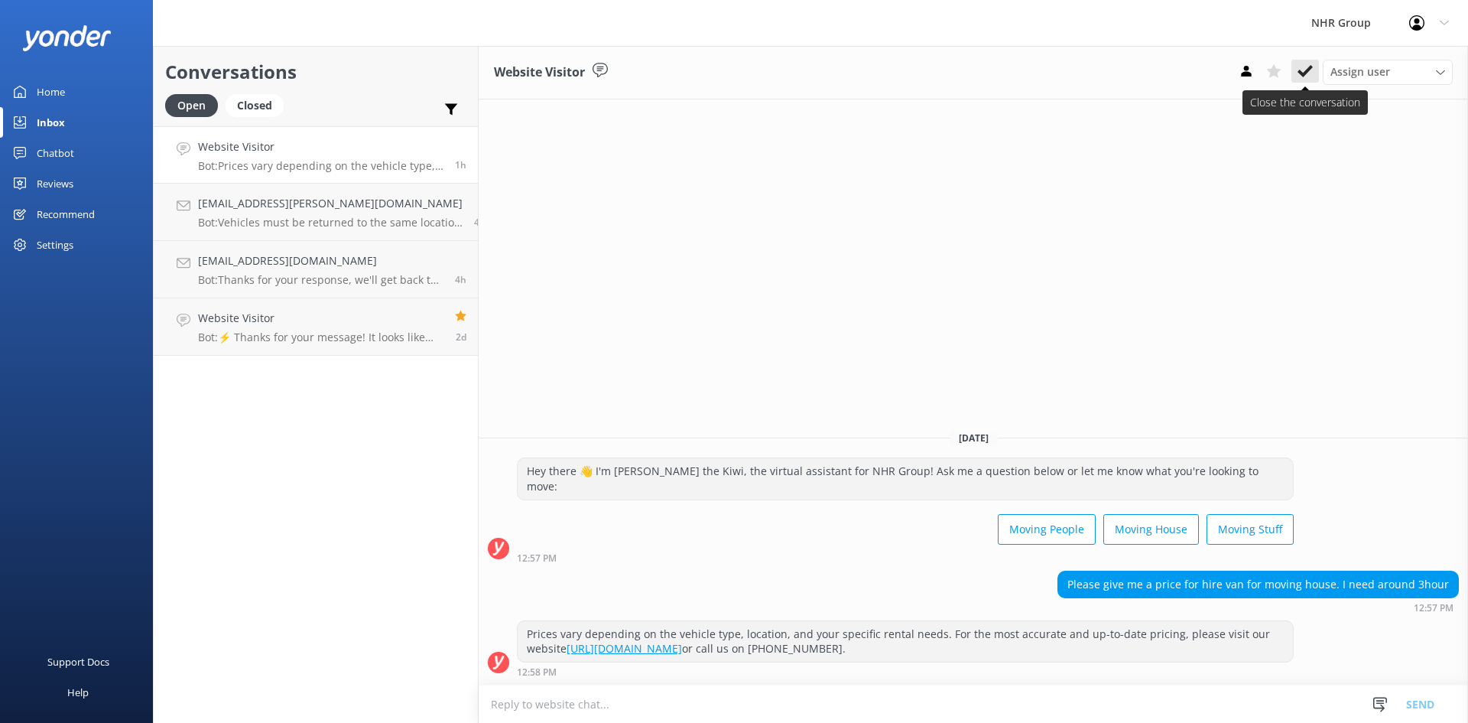
click at [1309, 76] on icon at bounding box center [1305, 70] width 15 height 15
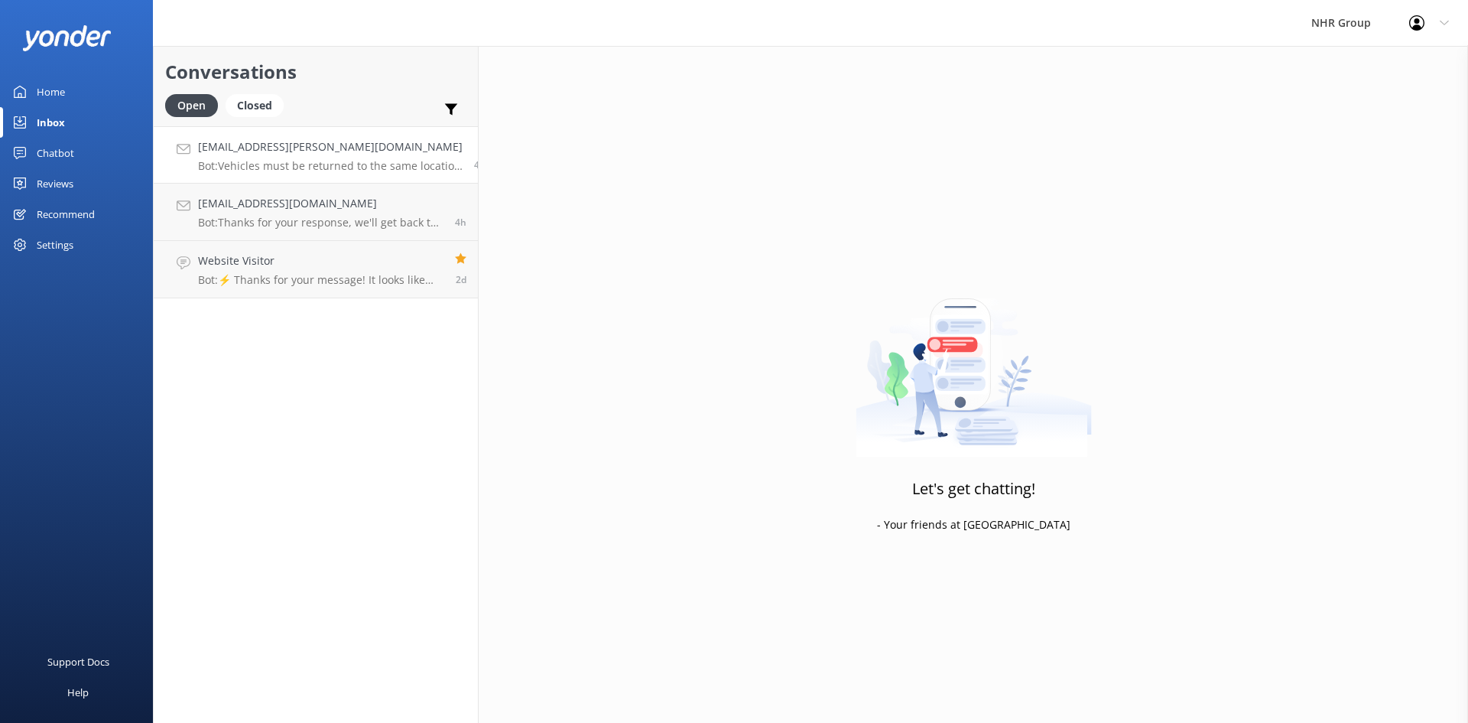
click at [356, 161] on p "Bot: Vehicles must be returned to the same location they were picked up from, a…" at bounding box center [330, 166] width 265 height 14
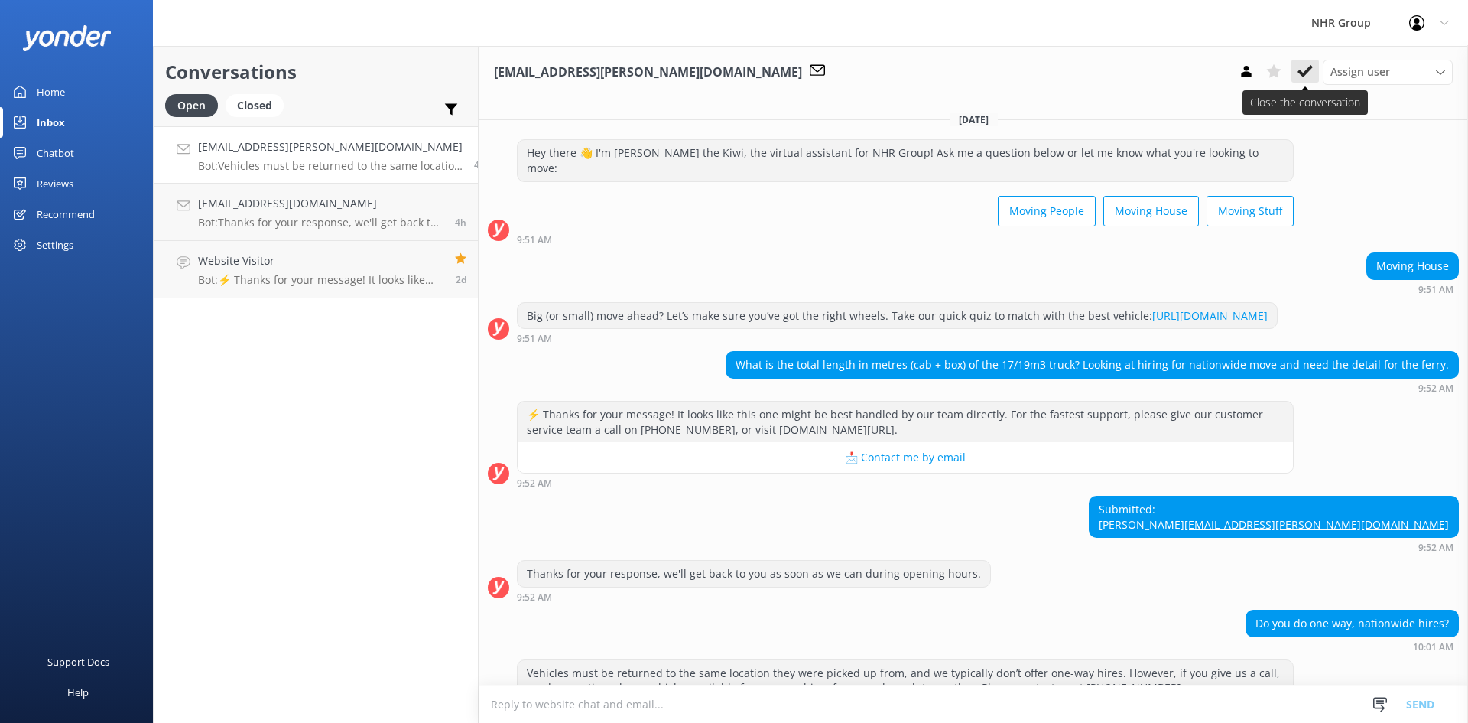
scroll to position [54, 0]
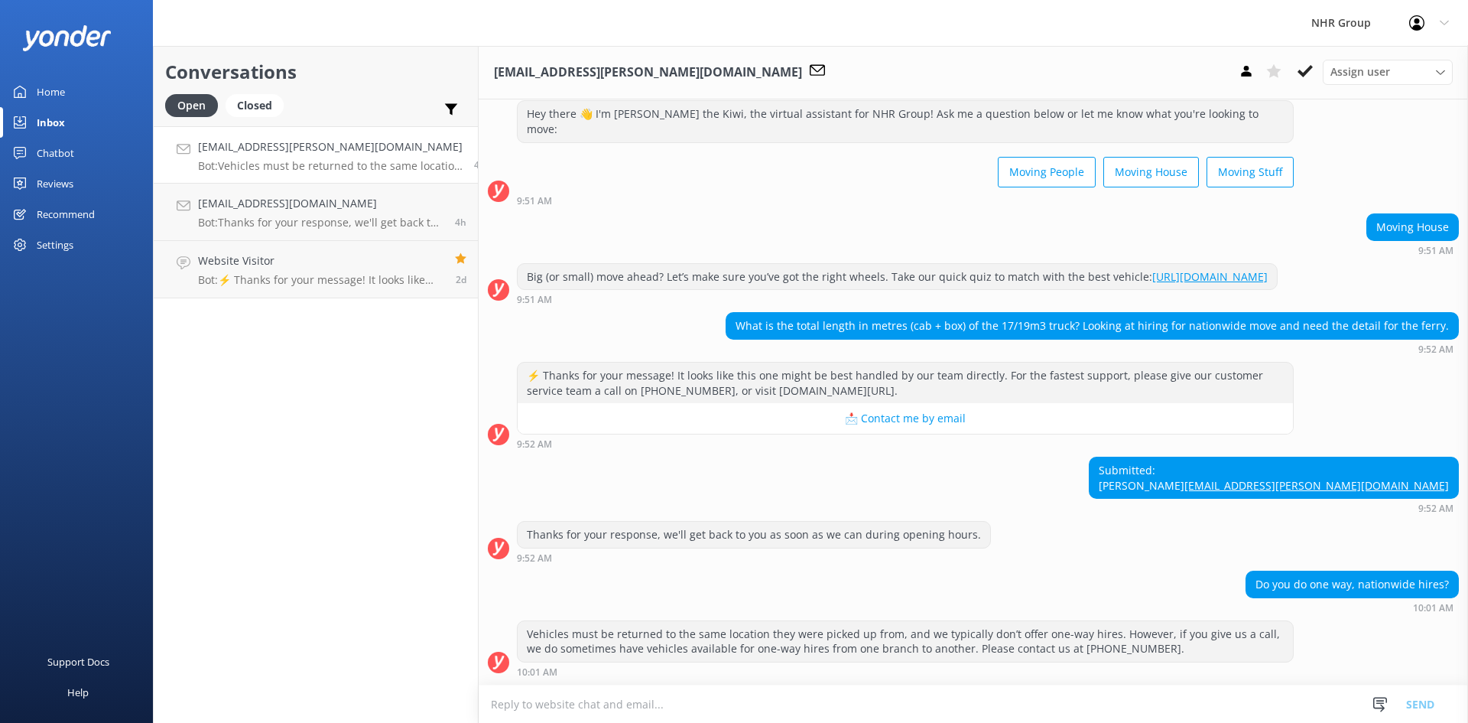
click at [1304, 67] on icon at bounding box center [1305, 70] width 15 height 15
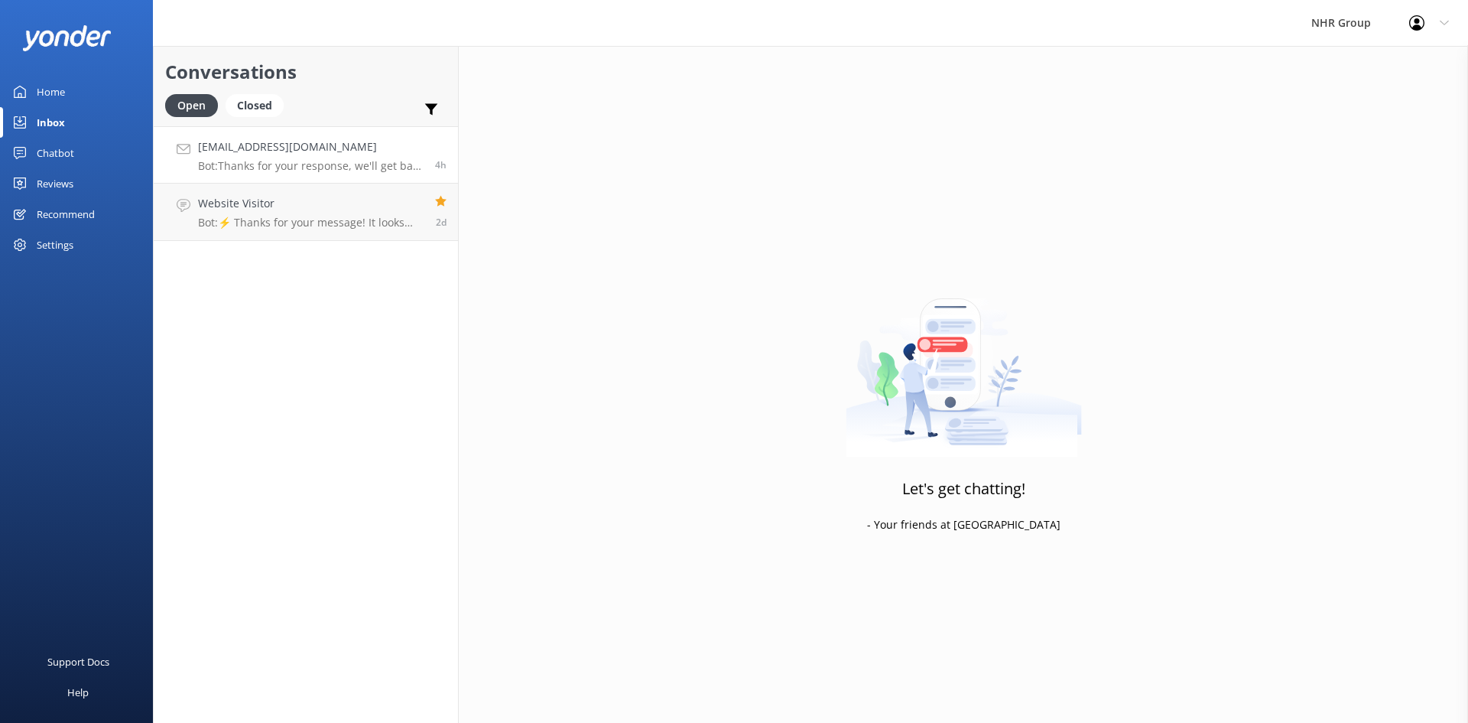
click at [392, 161] on p "Bot: Thanks for your response, we'll get back to you as soon as we can during o…" at bounding box center [311, 166] width 226 height 14
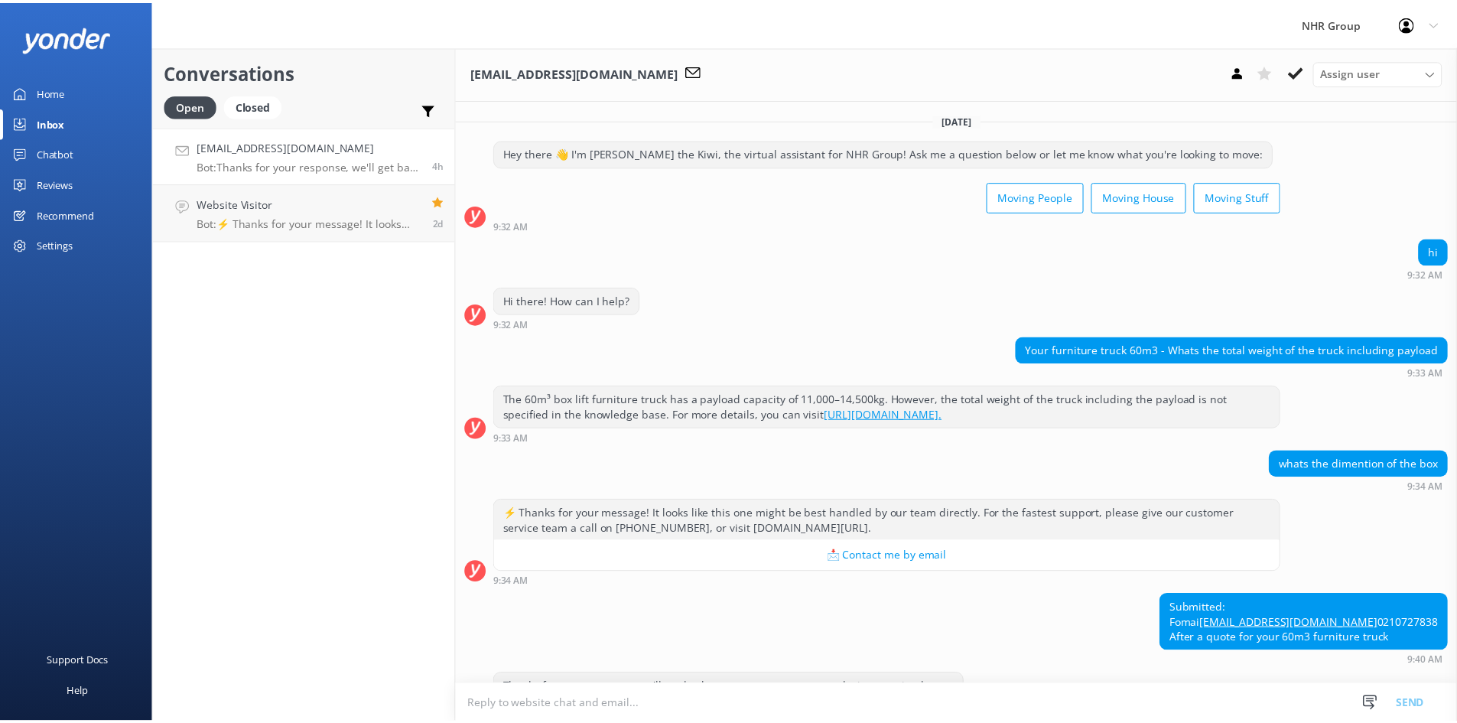
scroll to position [69, 0]
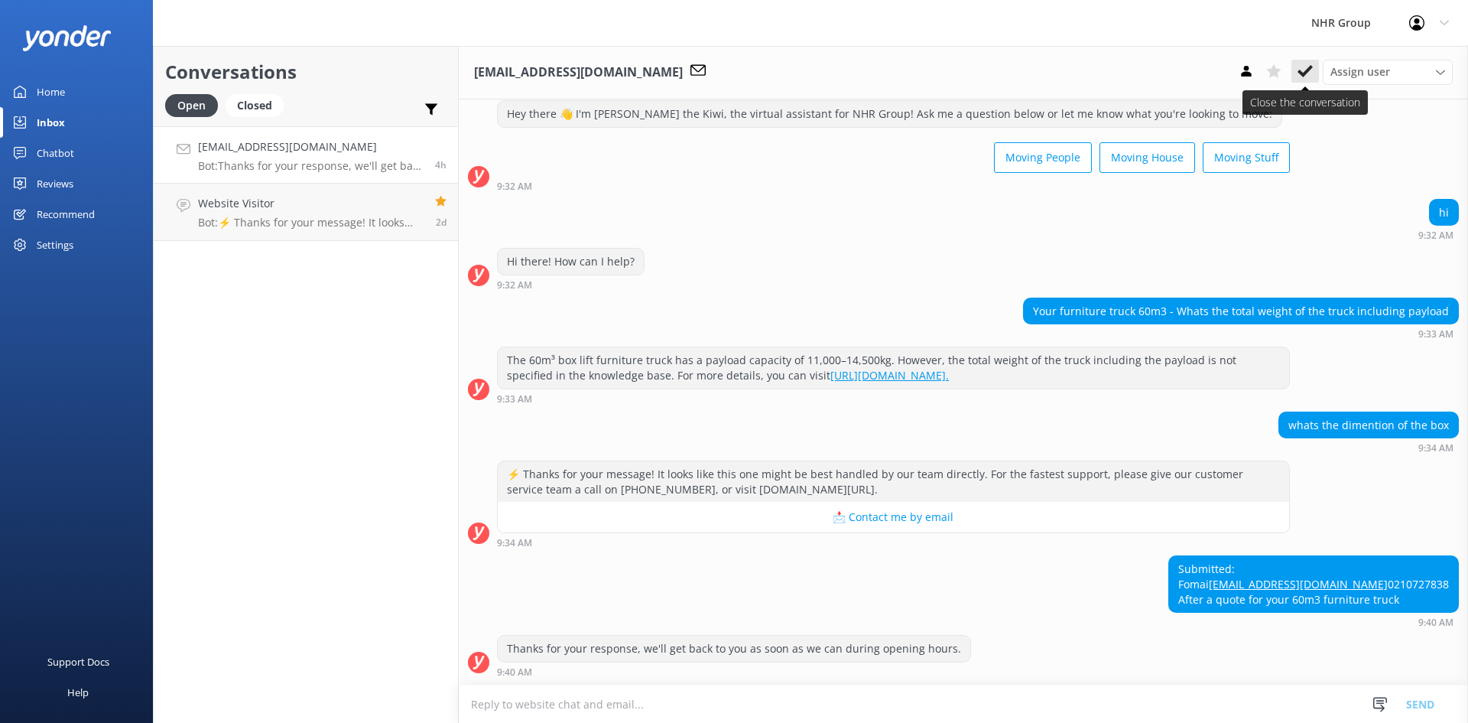
click at [1301, 66] on icon at bounding box center [1305, 70] width 15 height 15
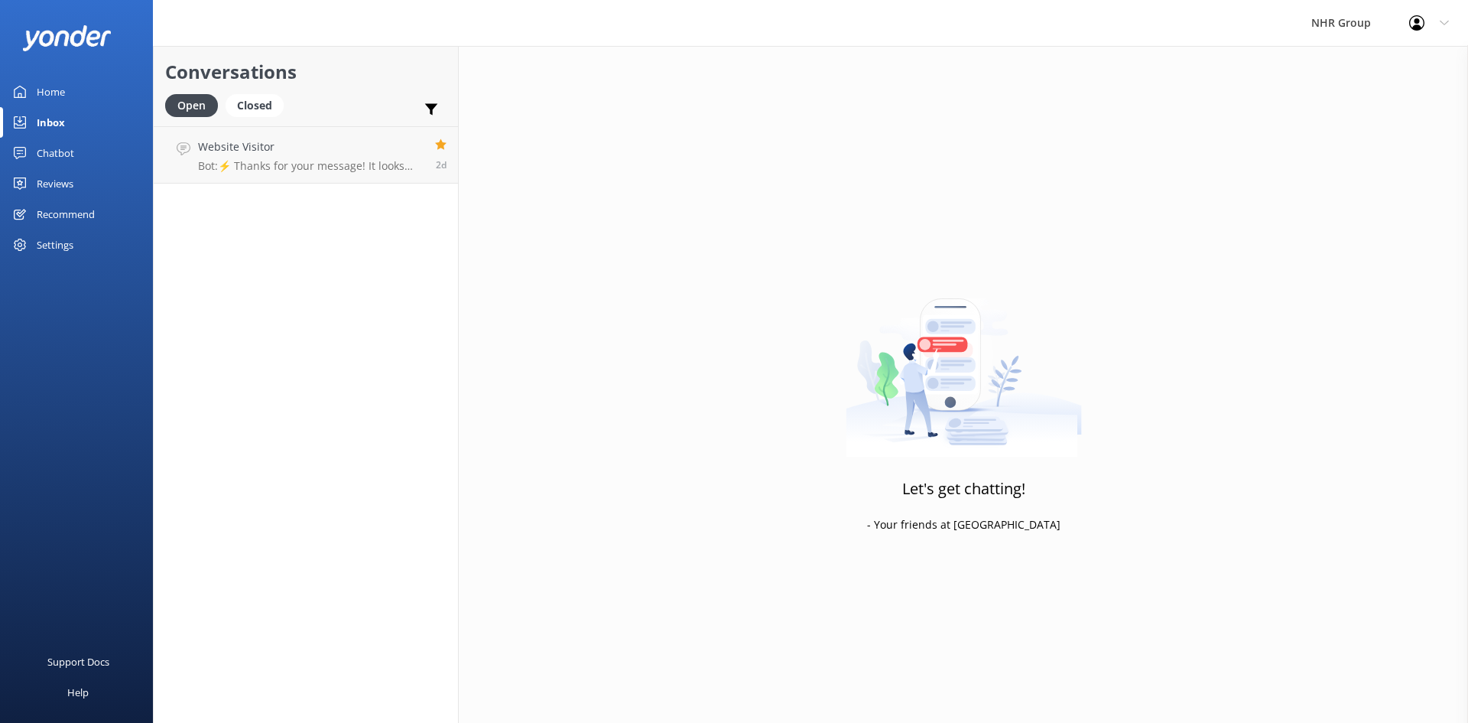
click at [55, 91] on div "Home" at bounding box center [51, 91] width 28 height 31
